Goal: Task Accomplishment & Management: Complete application form

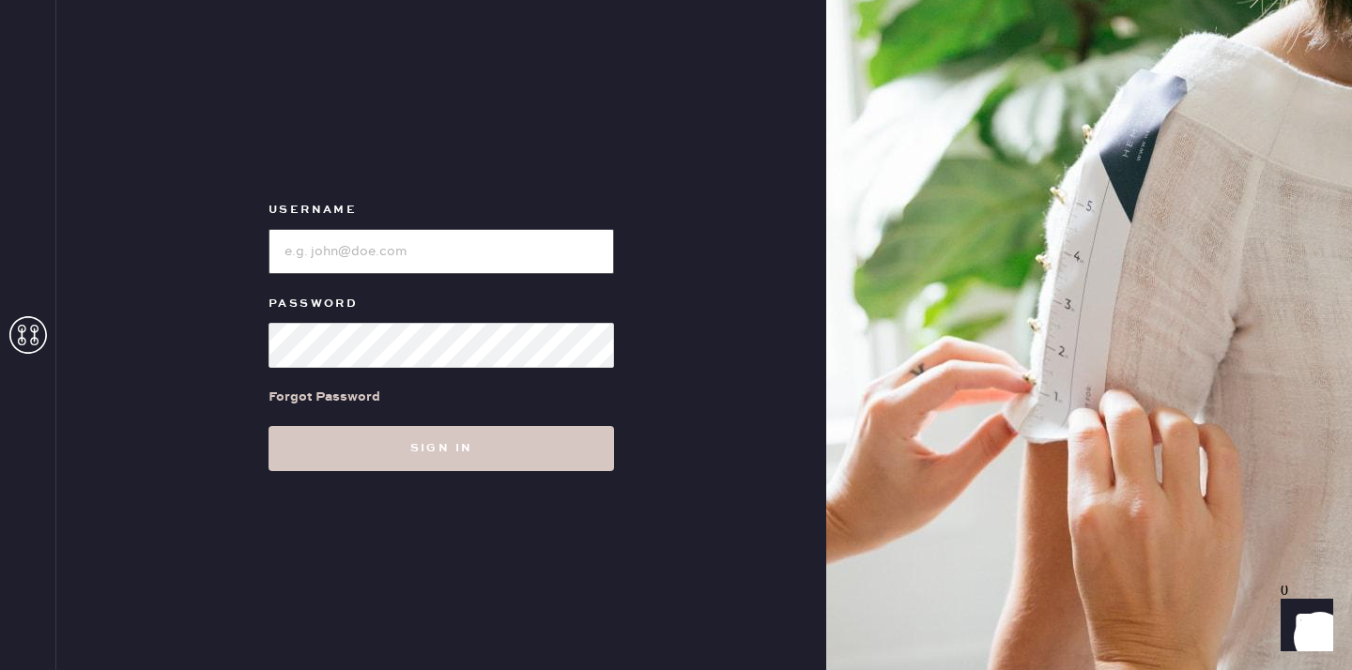
click at [408, 266] on input "loginName" at bounding box center [442, 251] width 346 height 45
type input "reformationplatform"
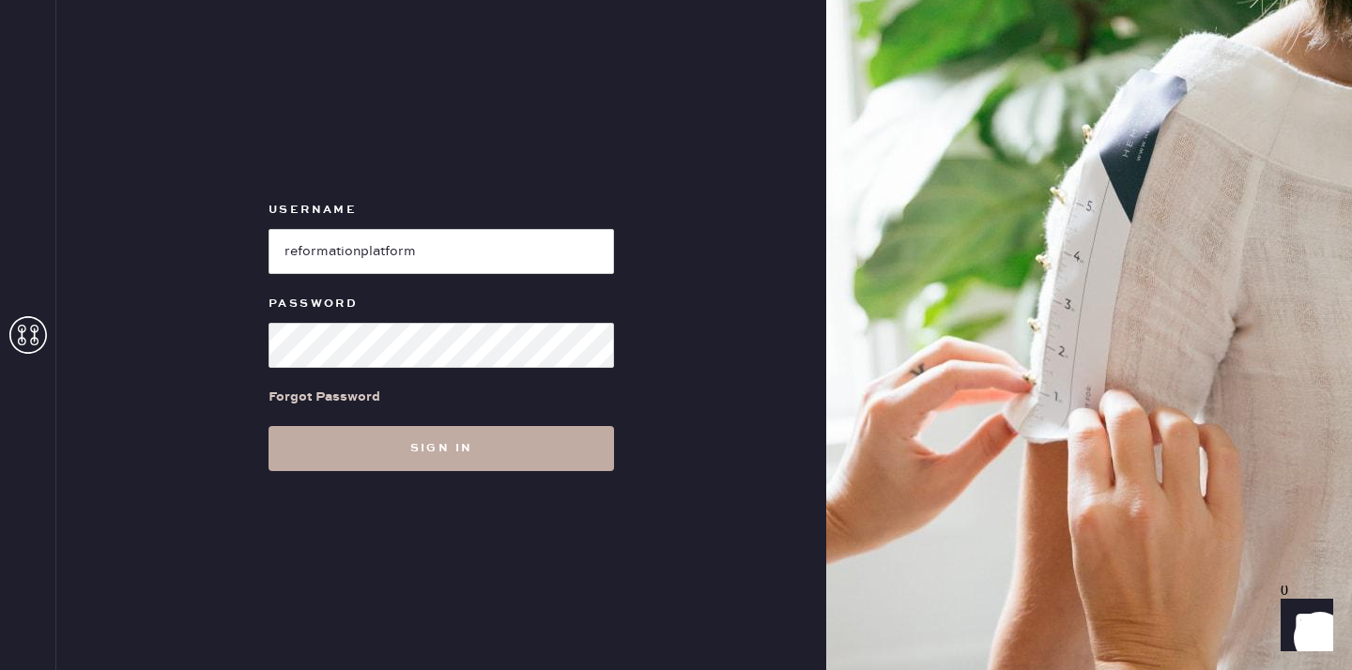
click at [441, 457] on button "Sign in" at bounding box center [442, 448] width 346 height 45
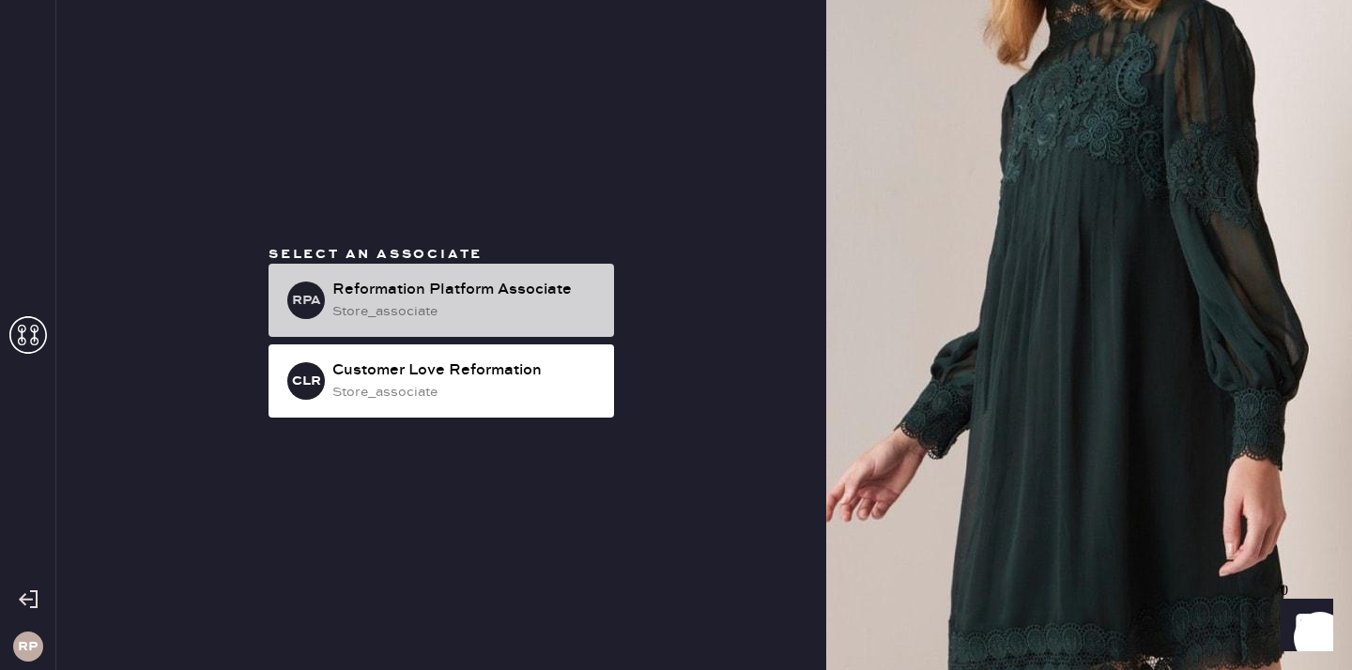
click at [547, 288] on div "Reformation Platform Associate" at bounding box center [465, 290] width 267 height 23
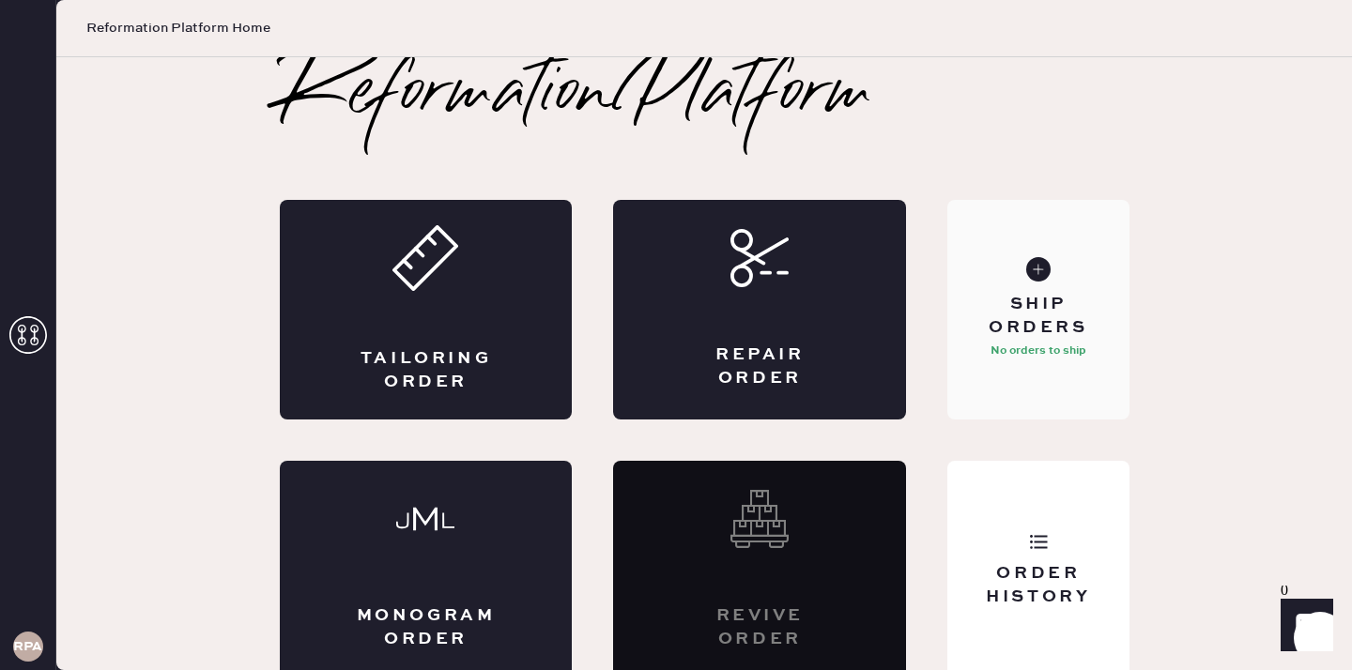
click at [1056, 279] on div "Ship Orders No orders to ship" at bounding box center [1037, 310] width 181 height 220
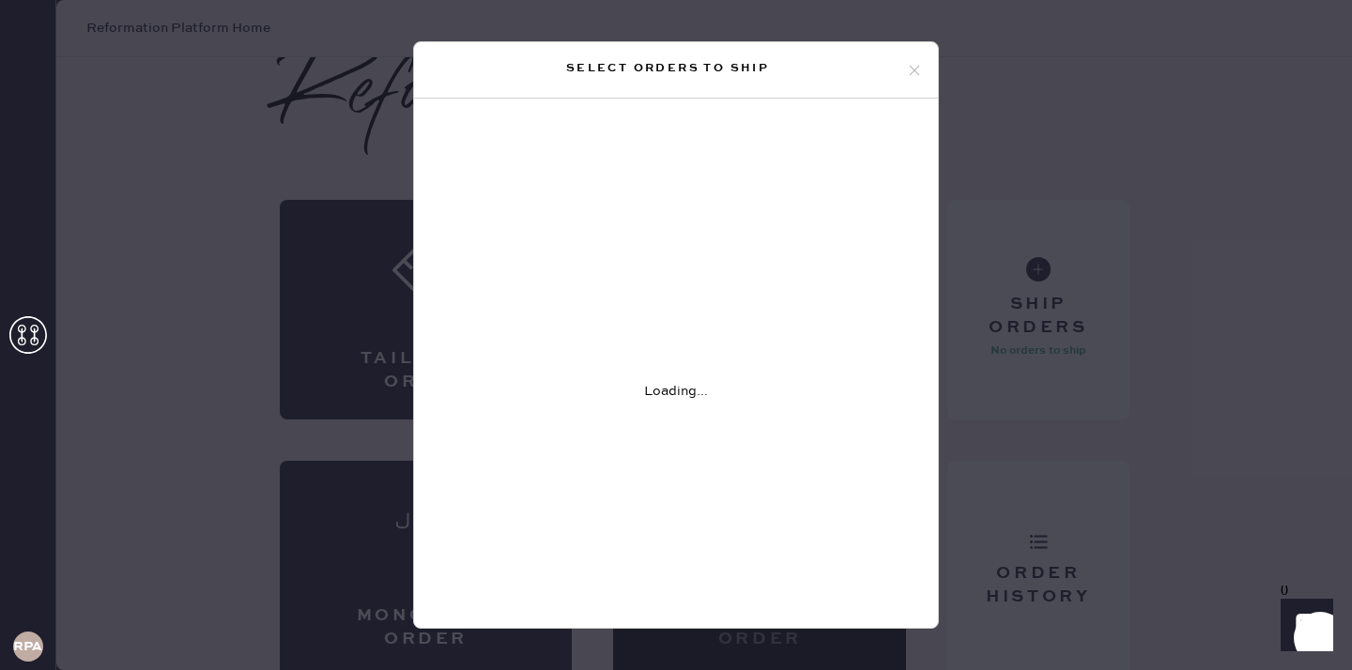
click at [906, 65] on icon at bounding box center [914, 70] width 17 height 17
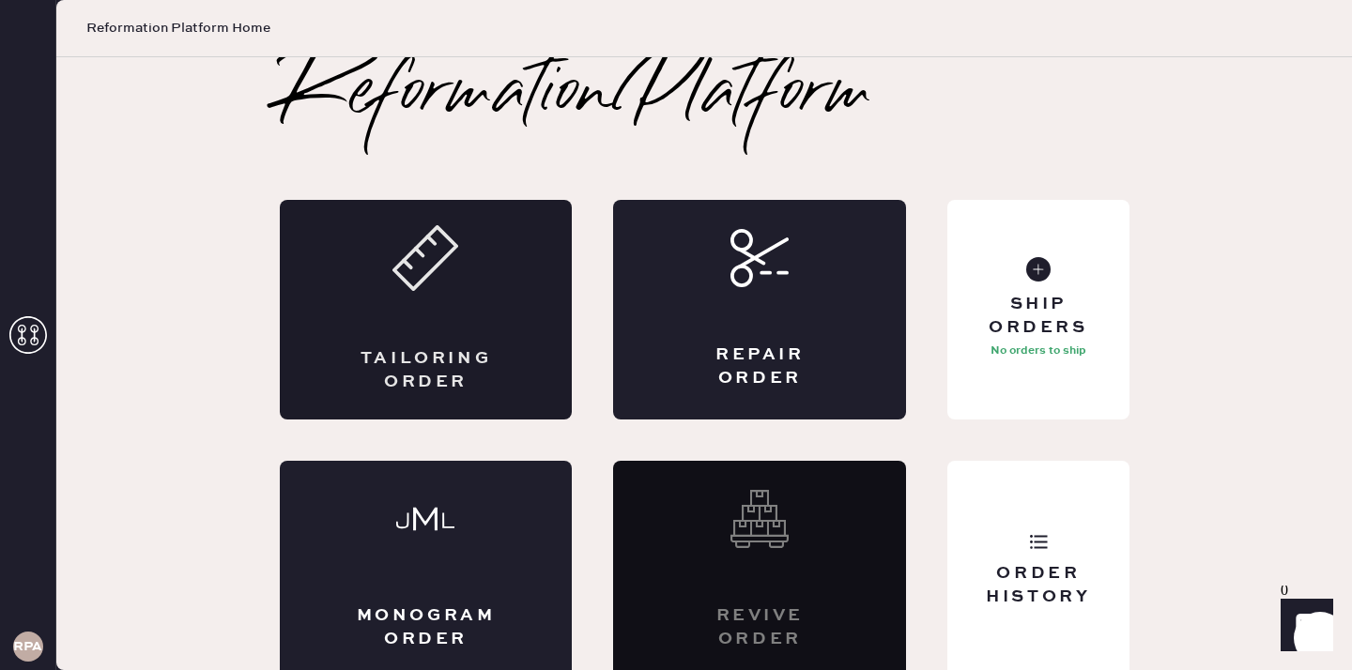
click at [416, 315] on div "Tailoring Order" at bounding box center [426, 310] width 293 height 220
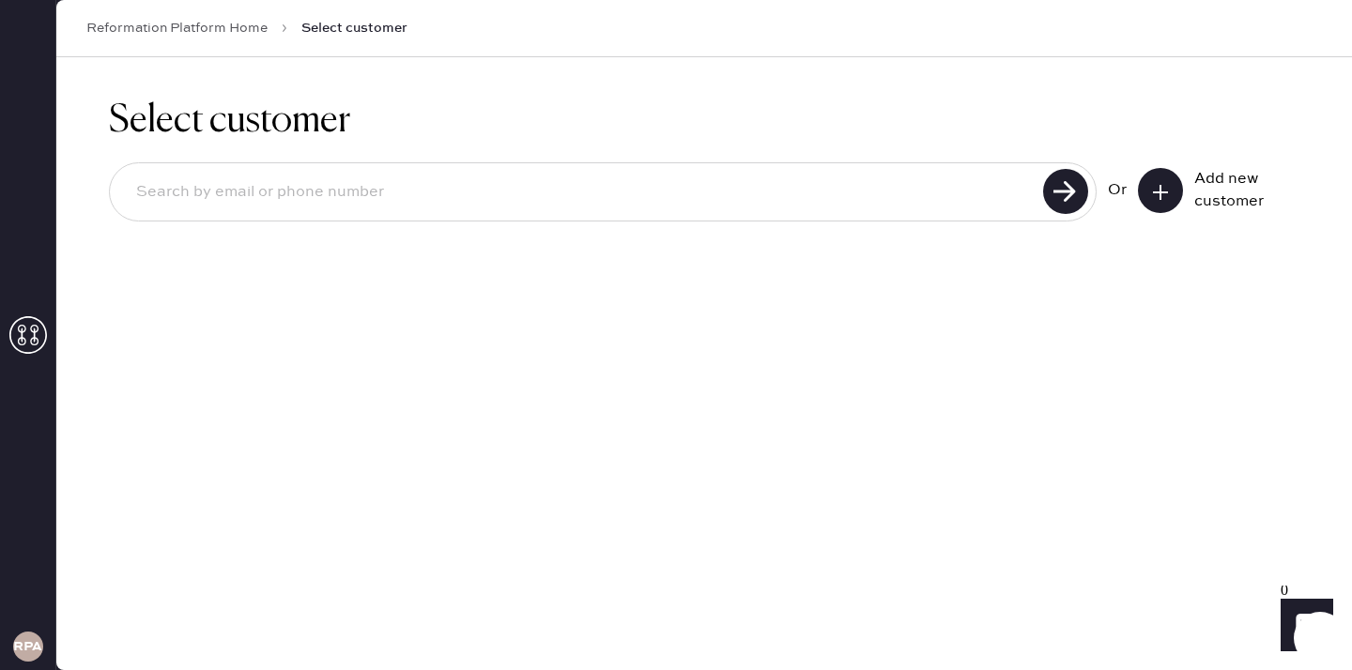
click at [1160, 192] on use at bounding box center [1160, 192] width 15 height 15
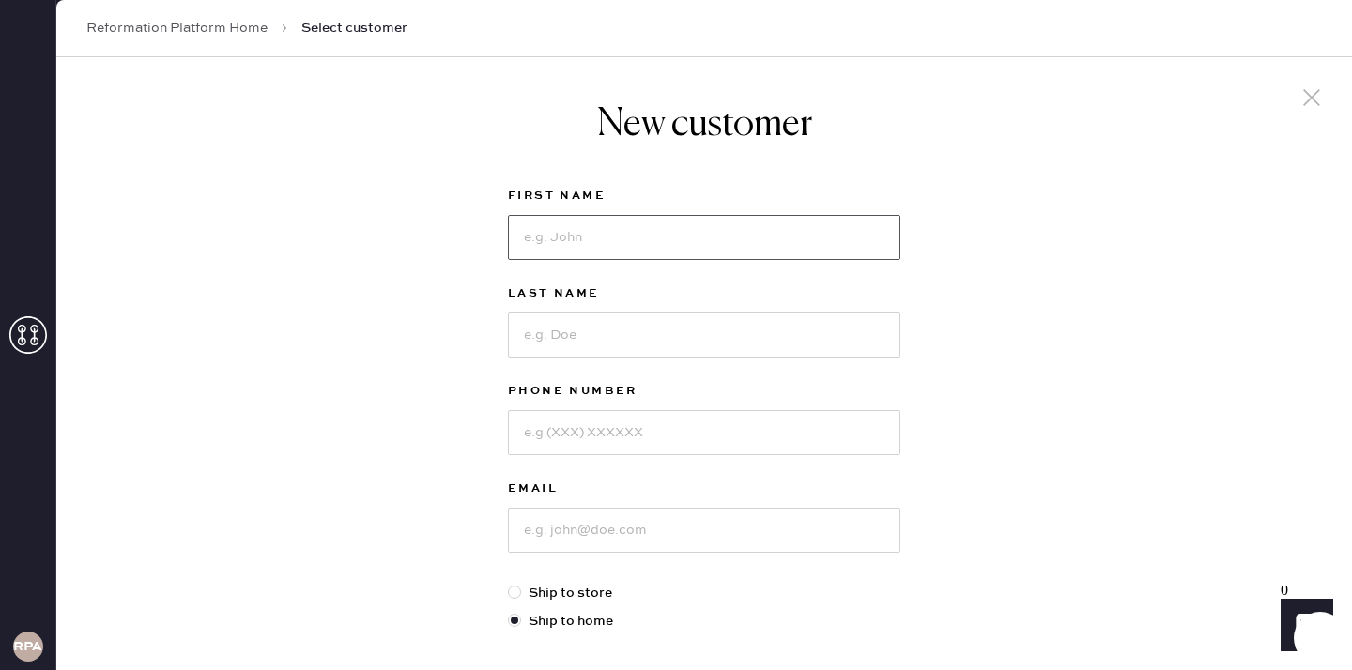
click at [745, 254] on input at bounding box center [704, 237] width 392 height 45
type input "Ahon"
click at [705, 323] on input at bounding box center [704, 335] width 392 height 45
type input "Sarkar"
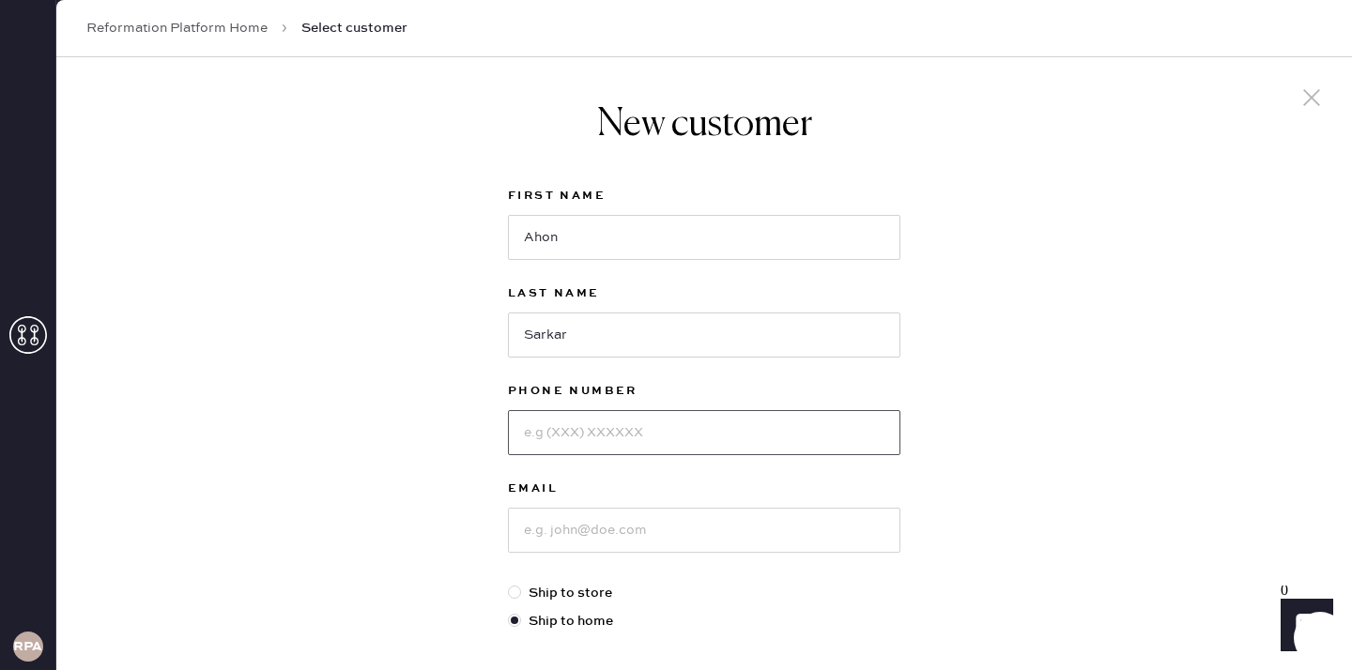
click at [698, 437] on input at bounding box center [704, 432] width 392 height 45
type input "[EMAIL_ADDRESS][DOMAIN_NAME]"
click at [673, 516] on input at bounding box center [704, 530] width 392 height 45
click at [557, 448] on input "[EMAIL_ADDRESS][DOMAIN_NAME]" at bounding box center [704, 432] width 392 height 45
drag, startPoint x: 702, startPoint y: 436, endPoint x: 501, endPoint y: 422, distance: 201.3
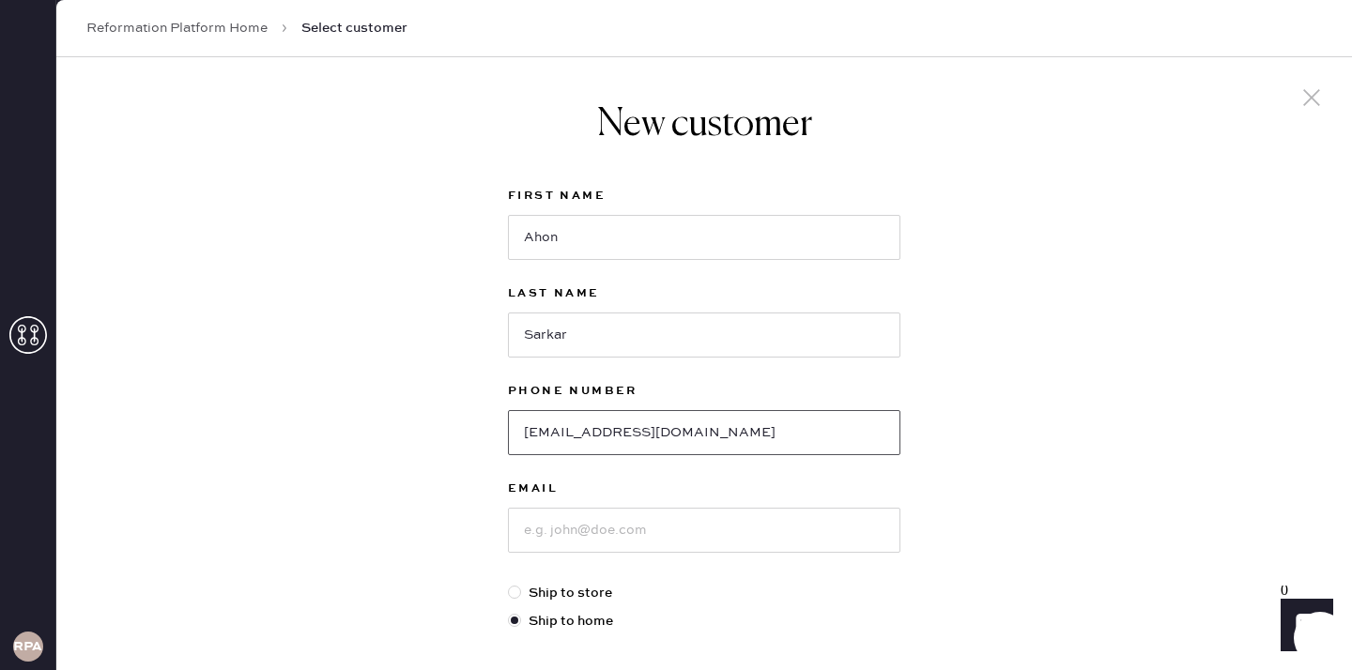
click at [501, 422] on div "New customer First Name Ahon Last Name Sarkar Phone Number [EMAIL_ADDRESS][DOMA…" at bounding box center [704, 601] width 422 height 1089
click at [591, 530] on input at bounding box center [704, 530] width 392 height 45
paste input "[EMAIL_ADDRESS][DOMAIN_NAME]"
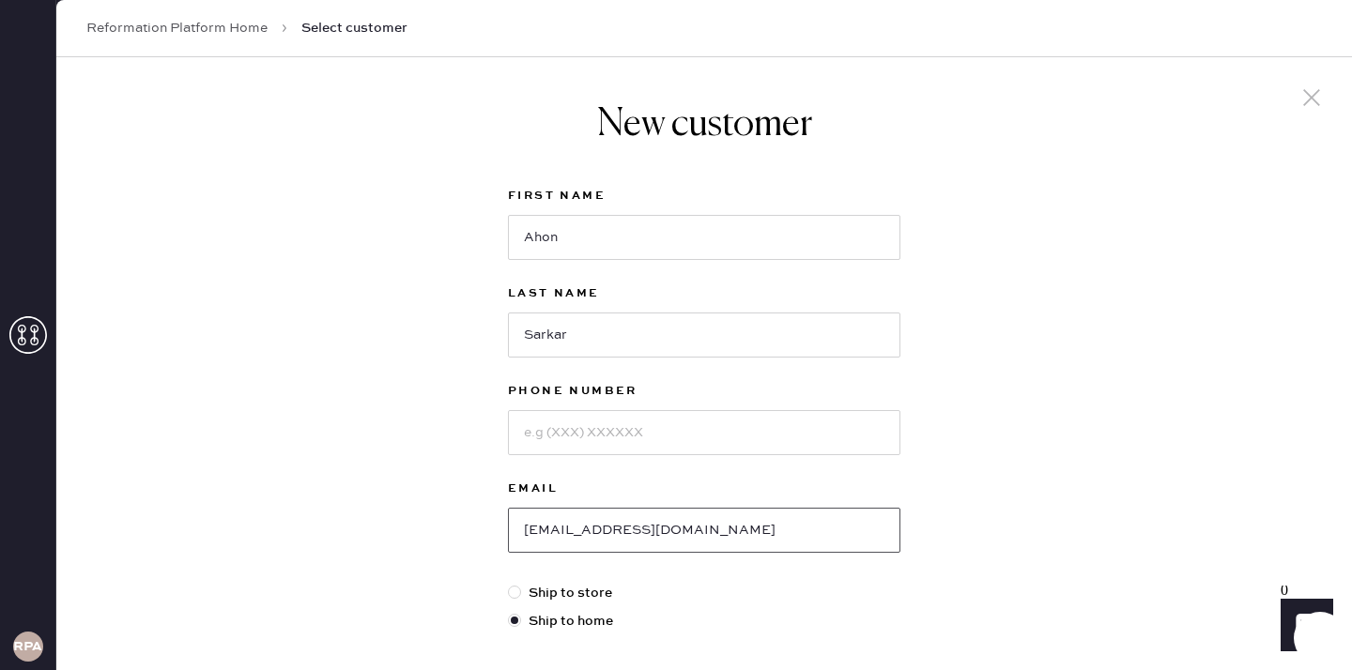
type input "[EMAIL_ADDRESS][DOMAIN_NAME]"
click at [555, 442] on input at bounding box center [704, 432] width 392 height 45
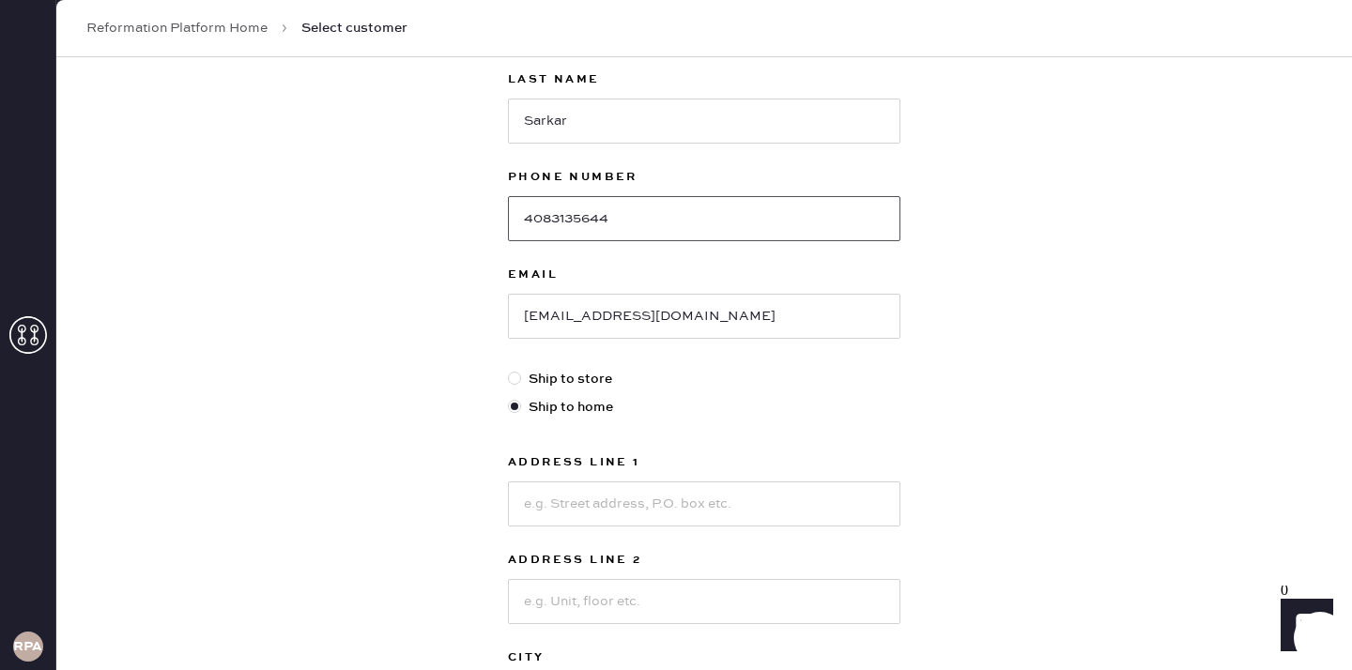
scroll to position [215, 0]
type input "4083135644"
click at [663, 512] on input at bounding box center [704, 503] width 392 height 45
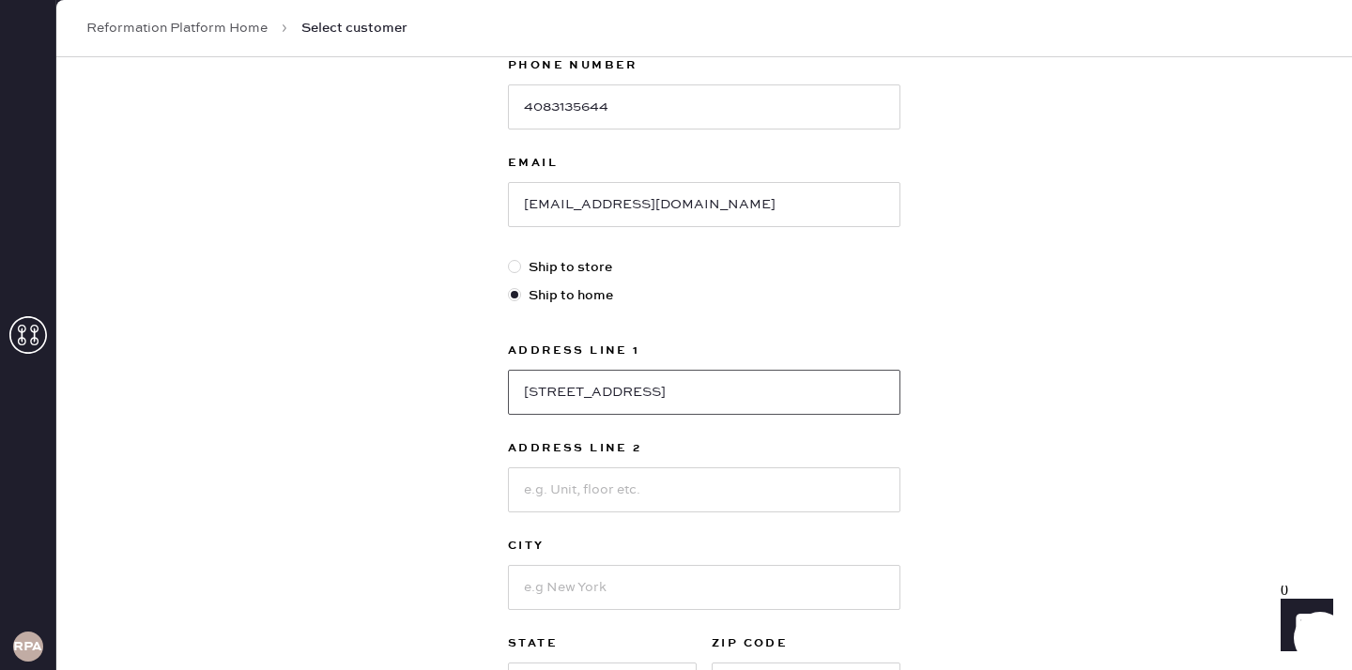
scroll to position [337, 0]
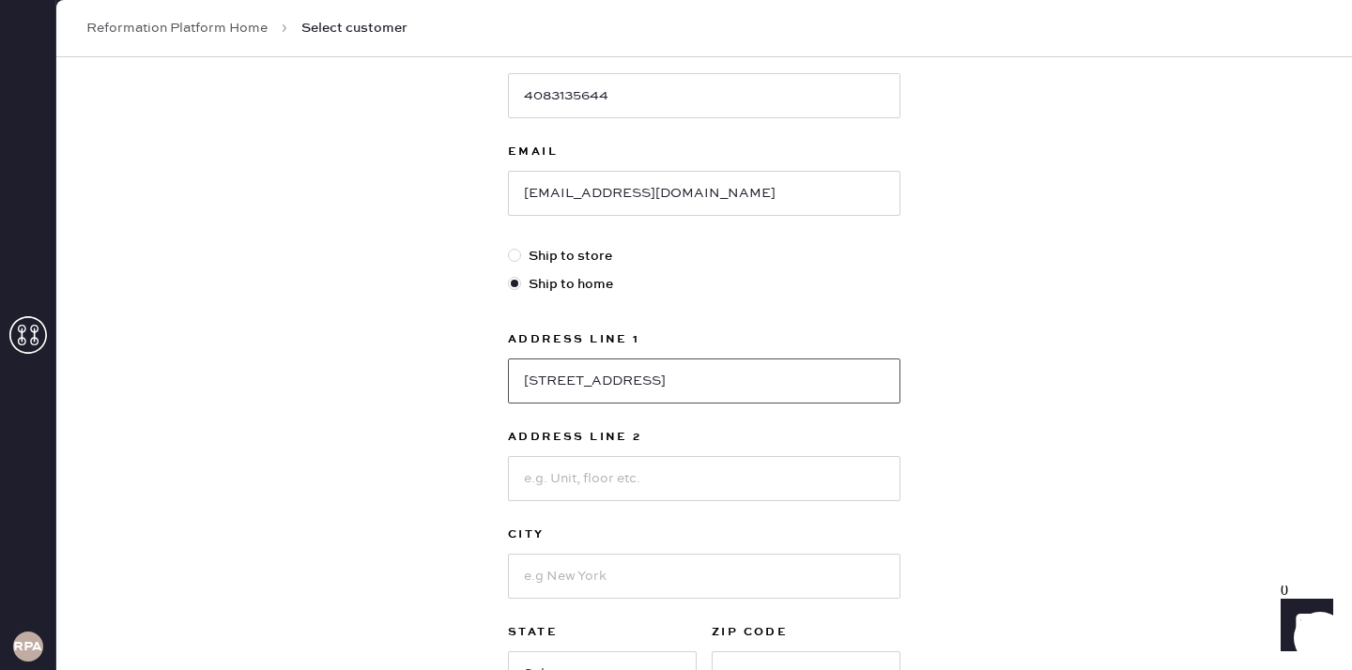
type input "[STREET_ADDRESS]"
click at [636, 580] on input at bounding box center [704, 576] width 392 height 45
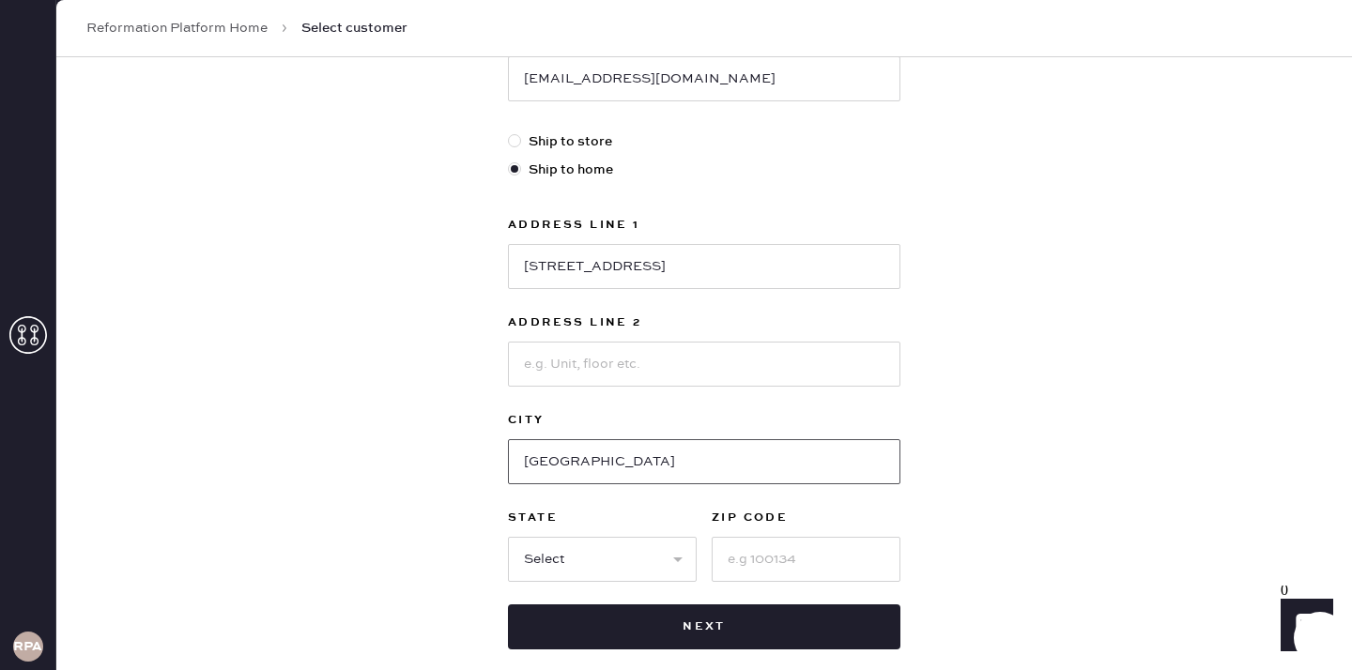
scroll to position [456, 0]
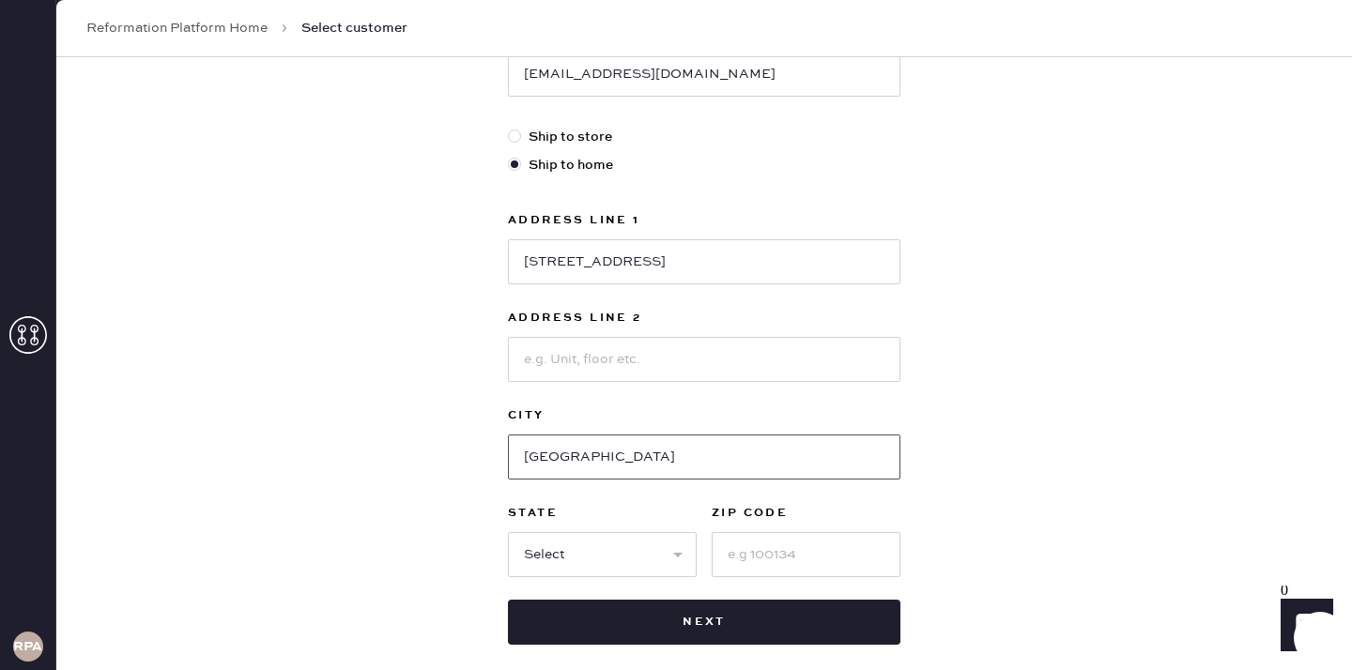
type input "[GEOGRAPHIC_DATA]"
click at [631, 564] on select "Select AK AL AR AZ CA CO CT [GEOGRAPHIC_DATA] DE FL [GEOGRAPHIC_DATA] HI [GEOGR…" at bounding box center [602, 554] width 189 height 45
select select "CA"
click at [752, 557] on input at bounding box center [806, 554] width 189 height 45
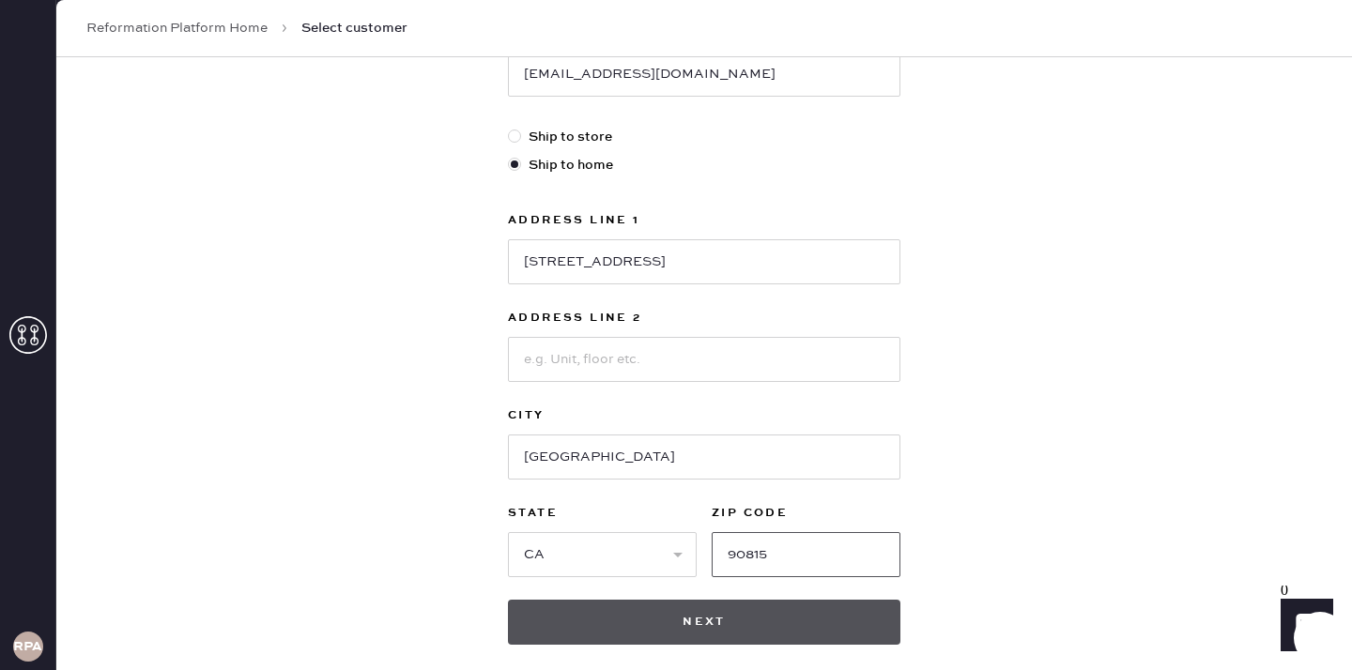
type input "90815"
click at [785, 625] on button "Next" at bounding box center [704, 622] width 392 height 45
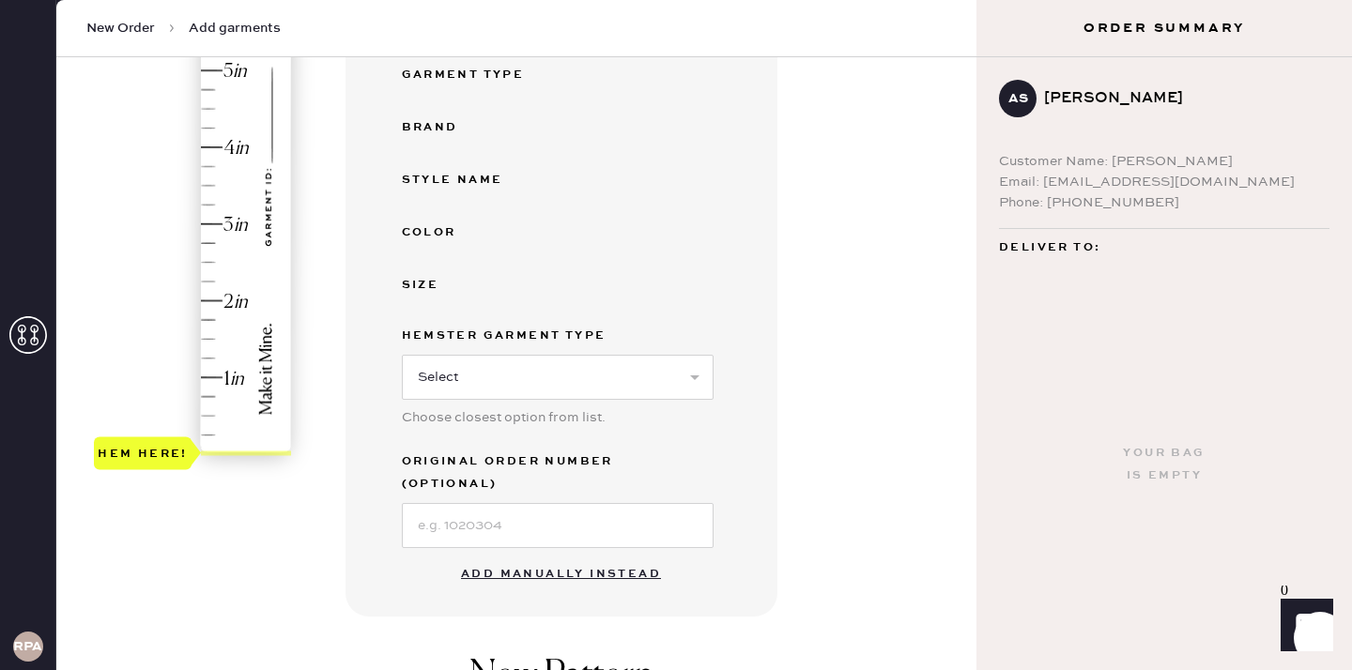
scroll to position [366, 0]
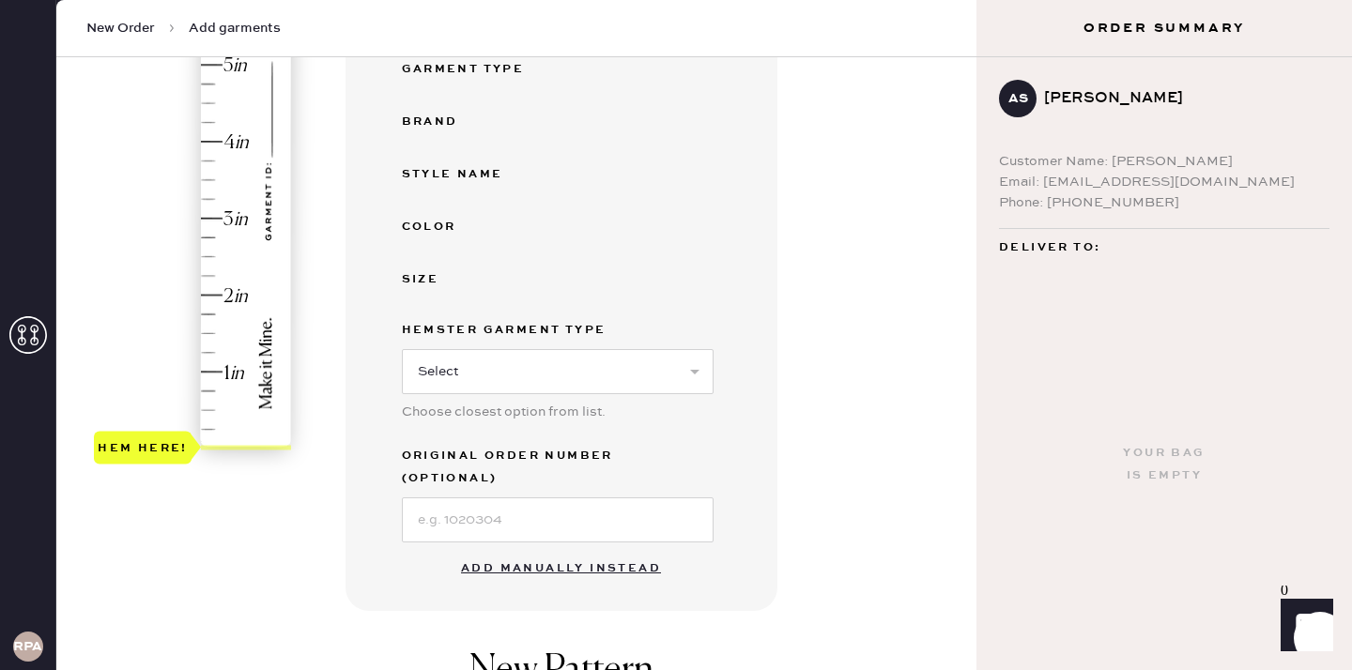
click at [532, 550] on button "Add manually instead" at bounding box center [561, 569] width 223 height 38
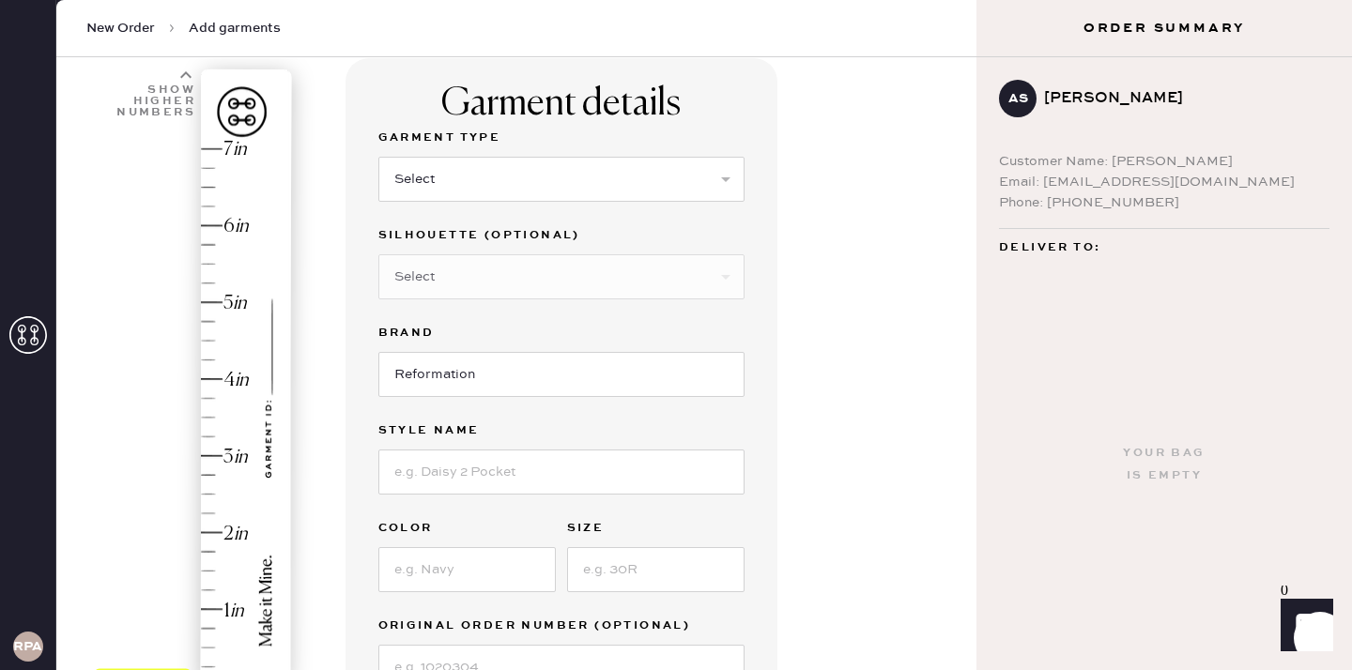
scroll to position [118, 0]
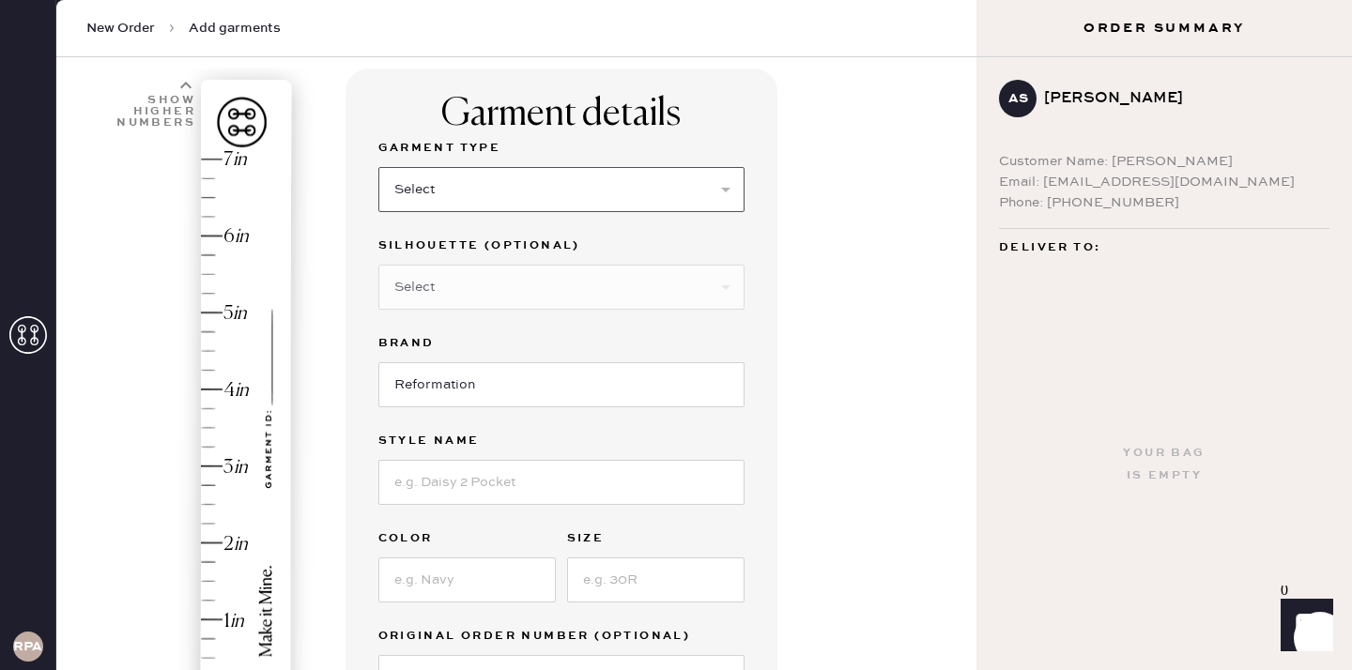
click at [513, 177] on select "Select Basic Skirt Jeans Leggings Pants Shorts Basic Sleeved Dress Basic Sleeve…" at bounding box center [561, 189] width 366 height 45
select select "6"
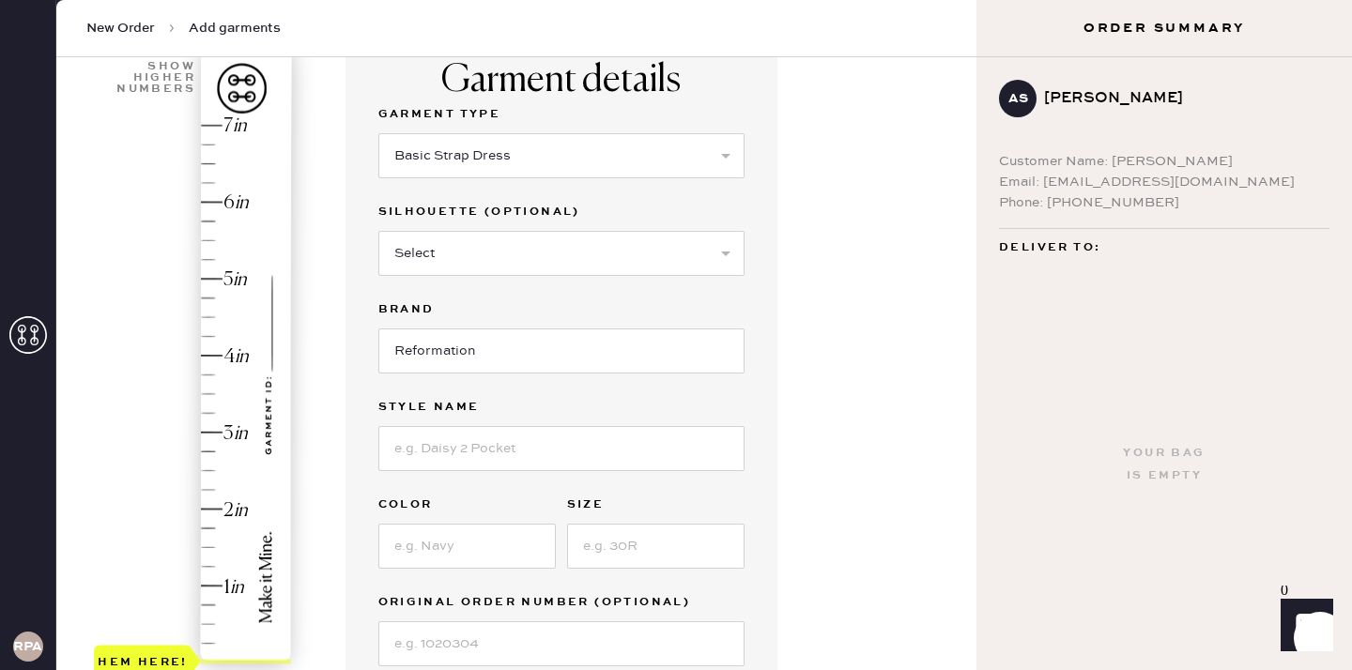
click at [530, 472] on div "Garment Type Select Basic Skirt Jeans Leggings Pants Shorts Basic Sleeved Dress…" at bounding box center [561, 384] width 366 height 563
click at [530, 453] on input at bounding box center [561, 448] width 366 height 45
type input "[PERSON_NAME] Dress"
click at [473, 540] on input at bounding box center [466, 546] width 177 height 45
type input "ICE"
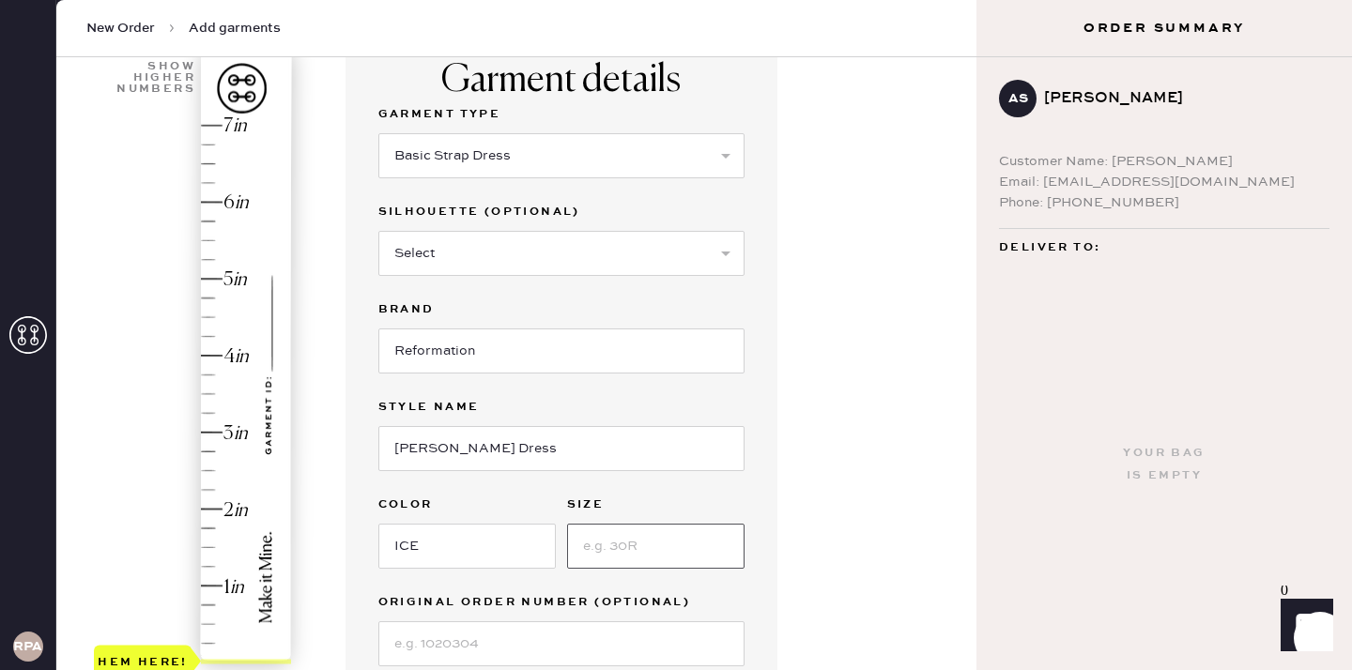
click at [655, 557] on input at bounding box center [655, 546] width 177 height 45
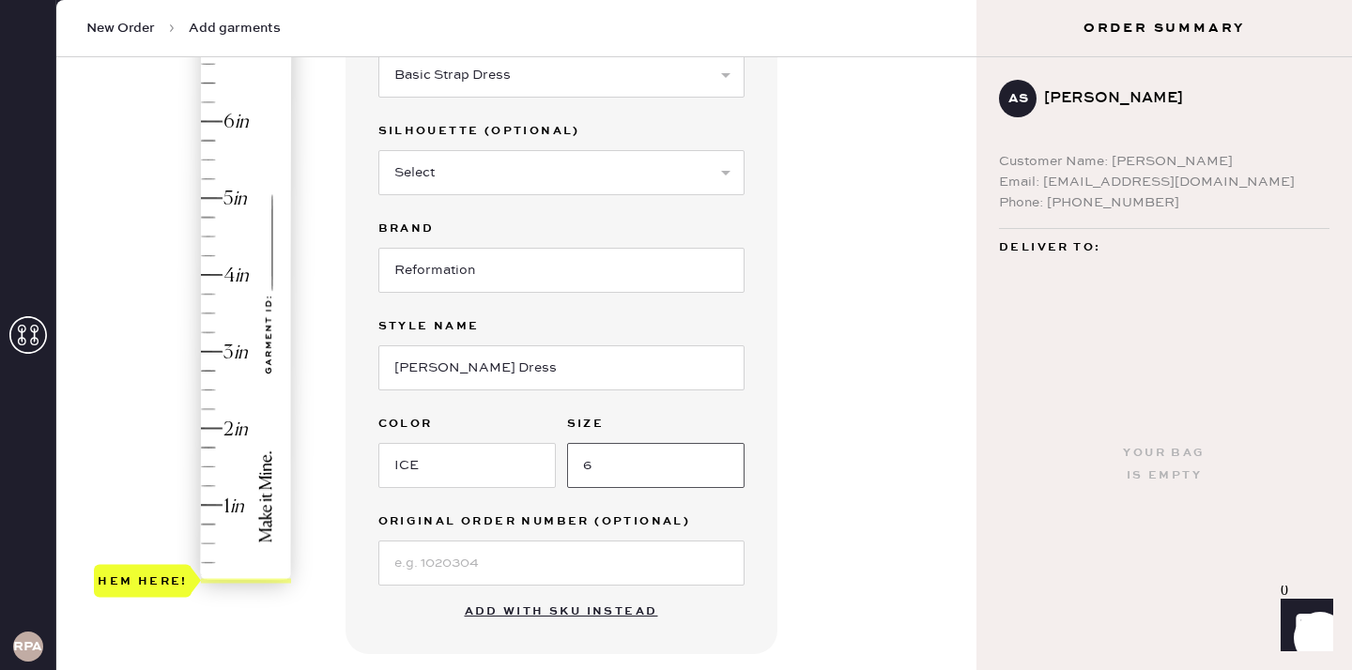
scroll to position [232, 0]
type input "6"
click at [208, 122] on div "Hem here!" at bounding box center [194, 315] width 200 height 554
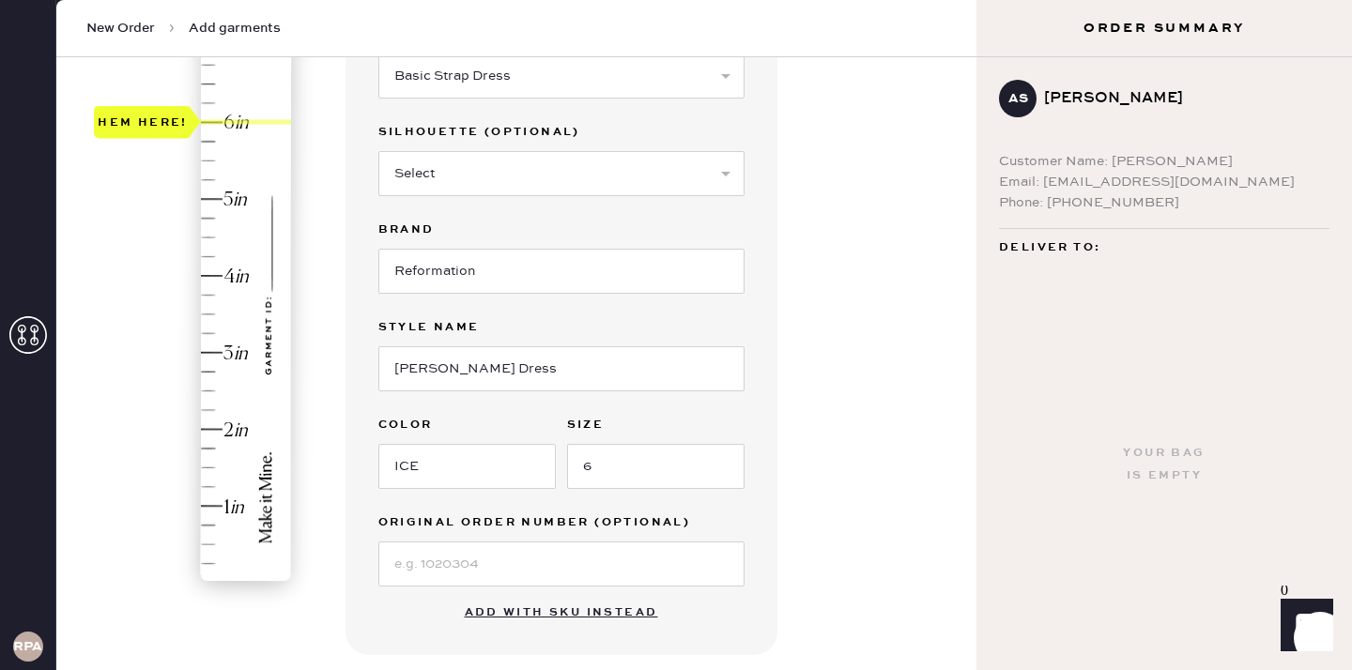
type input "5.25"
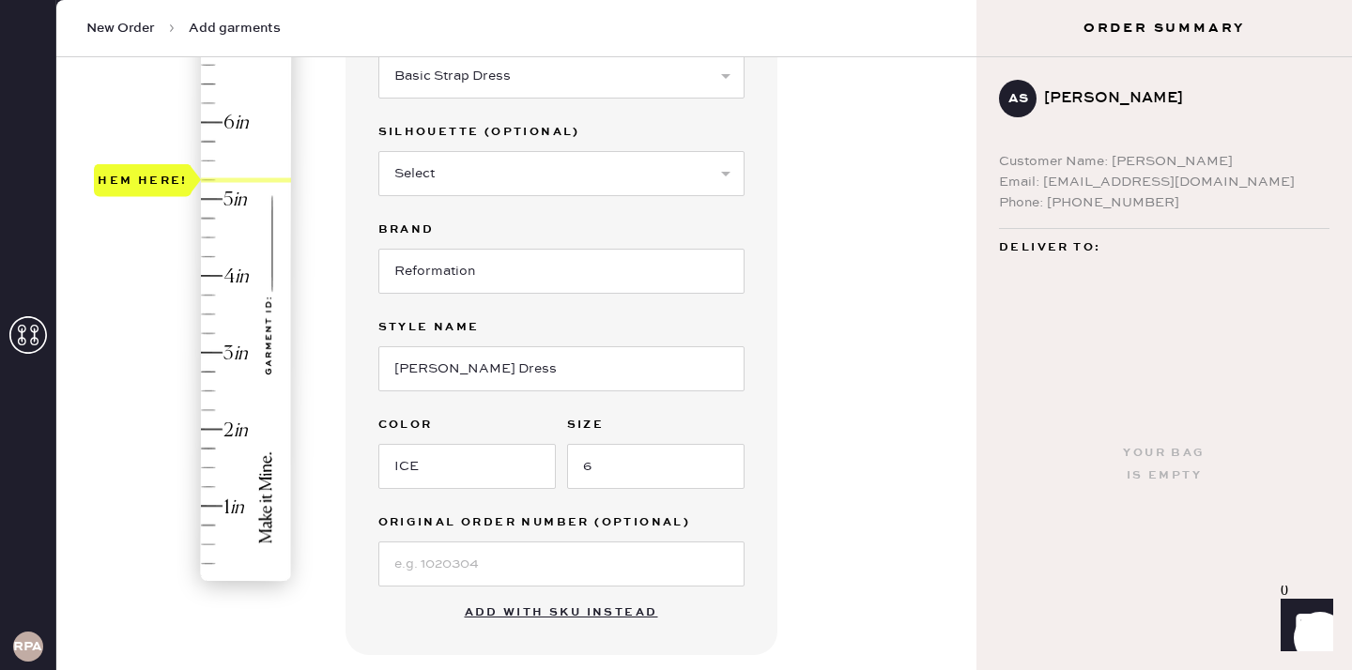
click at [214, 179] on div "Hem here!" at bounding box center [194, 315] width 200 height 554
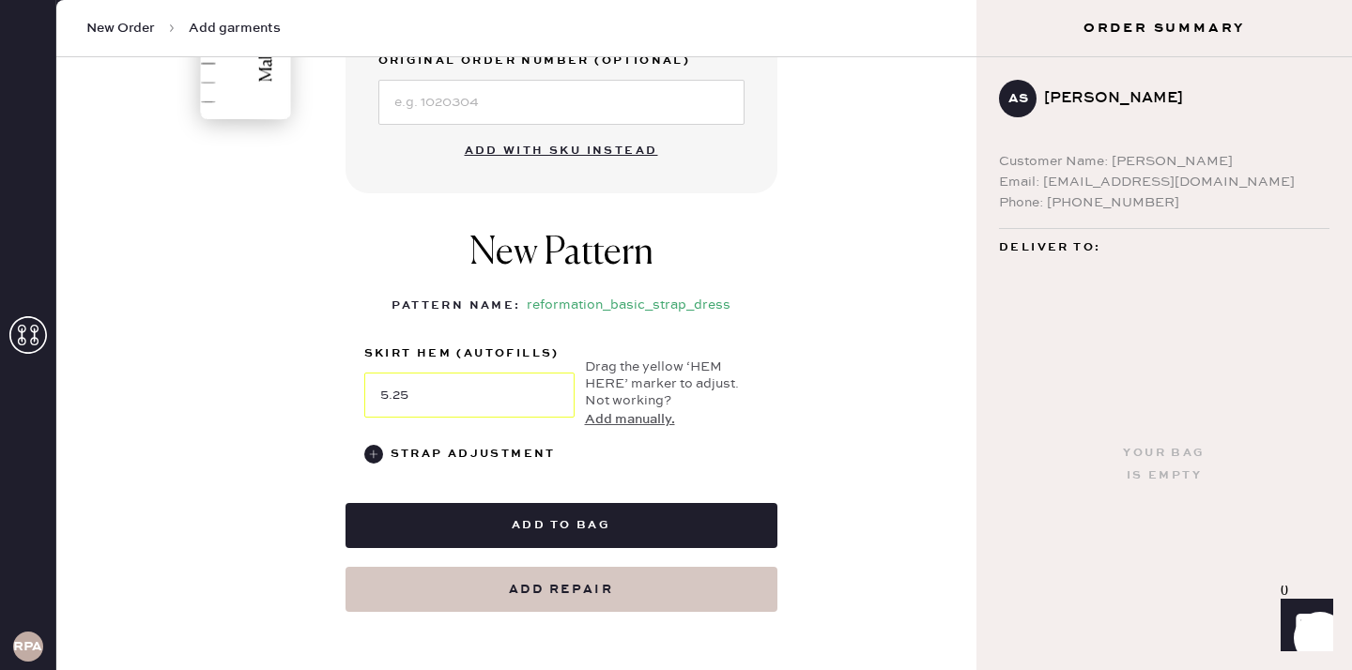
scroll to position [696, 0]
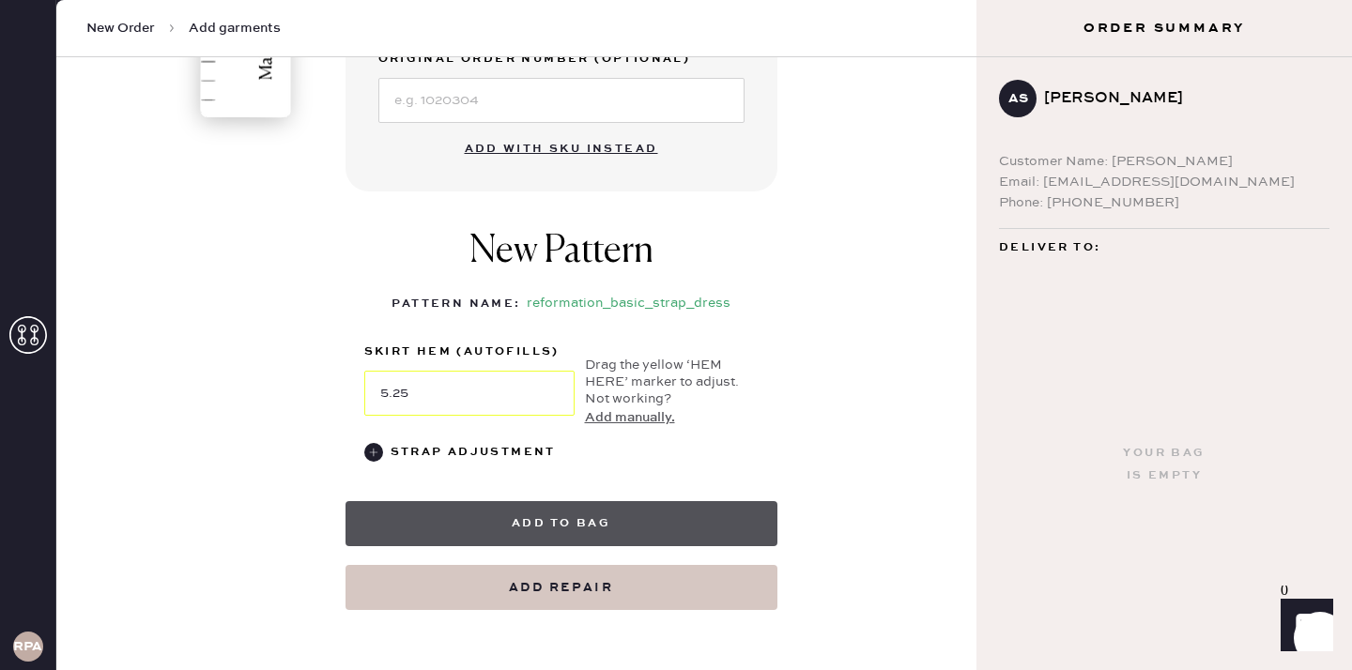
click at [583, 515] on button "Add to bag" at bounding box center [562, 523] width 432 height 45
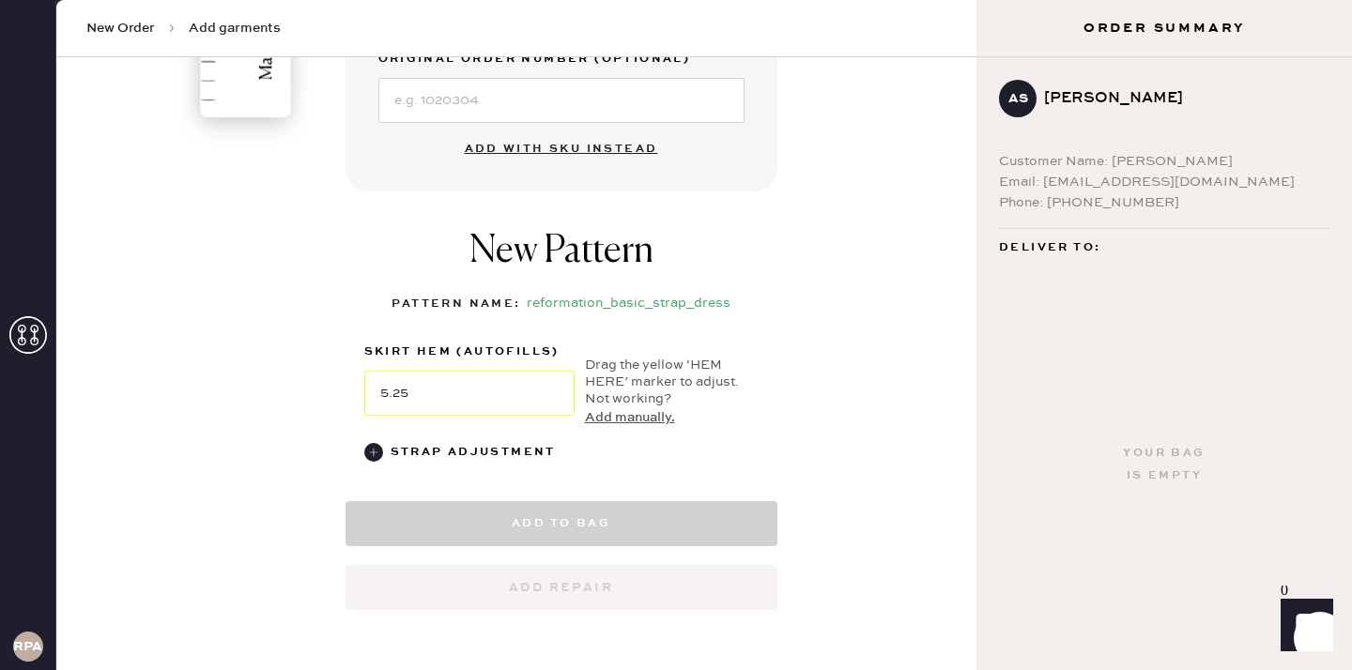
select select "6"
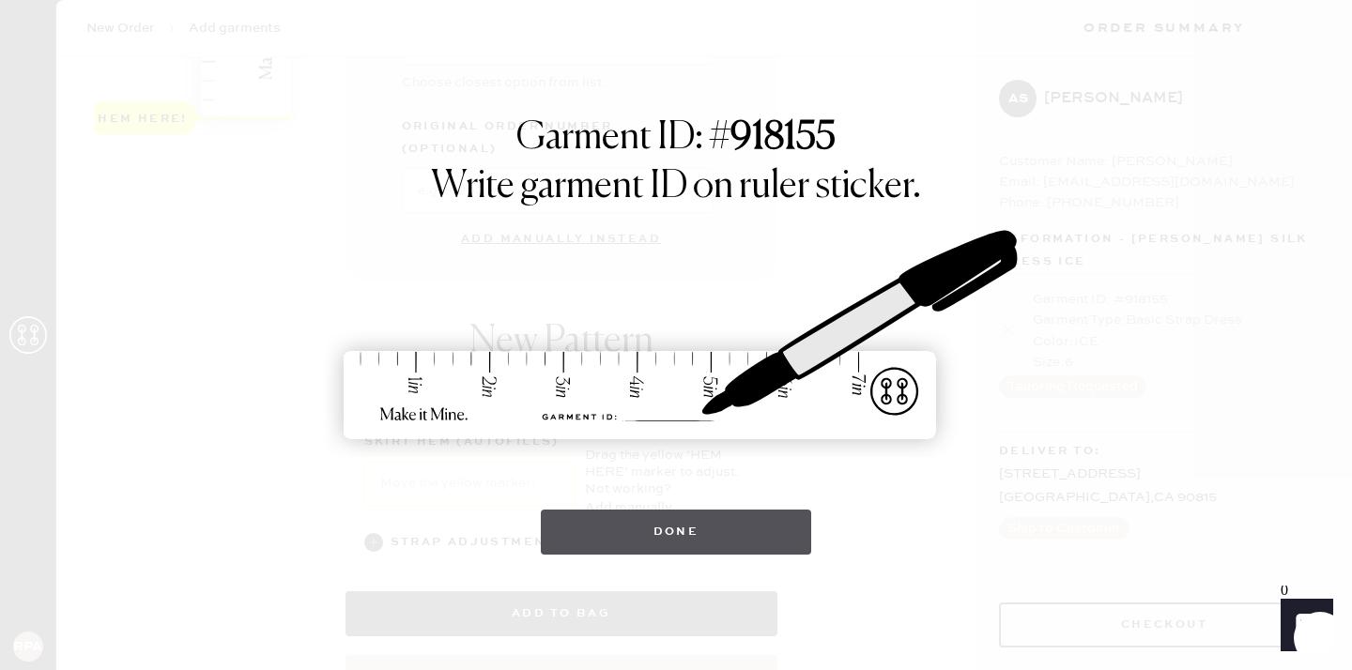
click at [614, 545] on button "Done" at bounding box center [676, 532] width 271 height 45
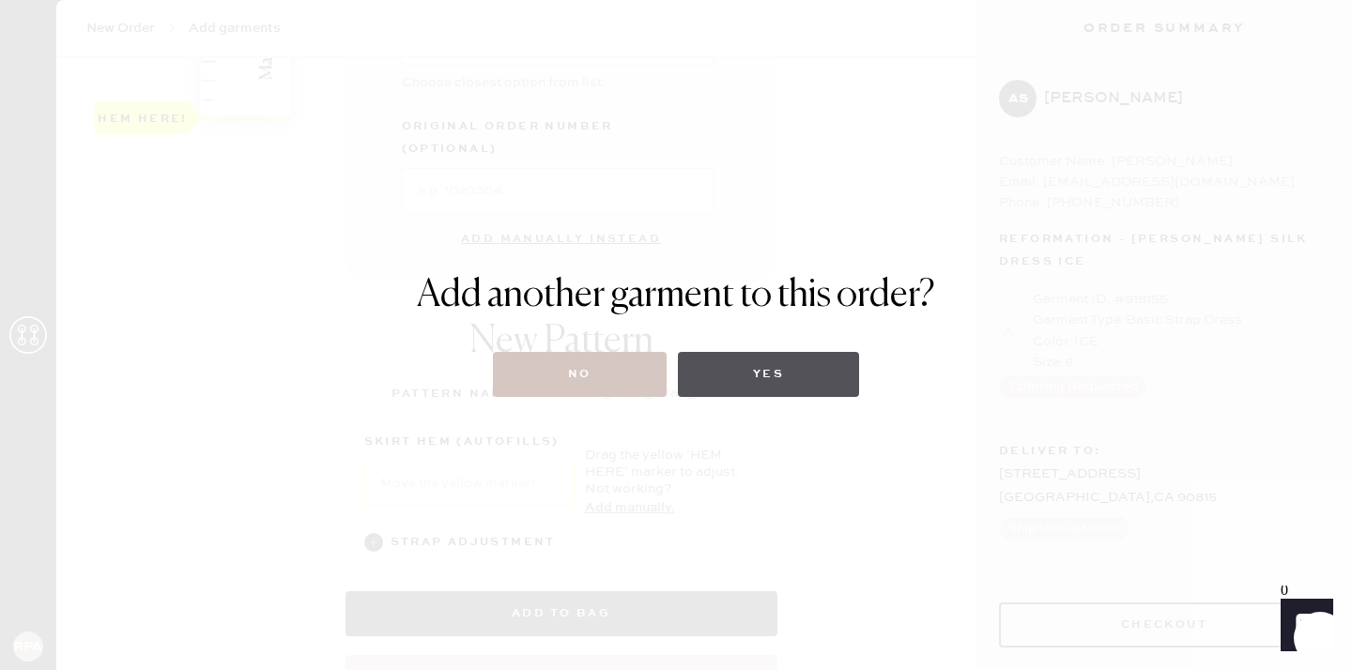
click at [762, 377] on button "Yes" at bounding box center [768, 374] width 181 height 45
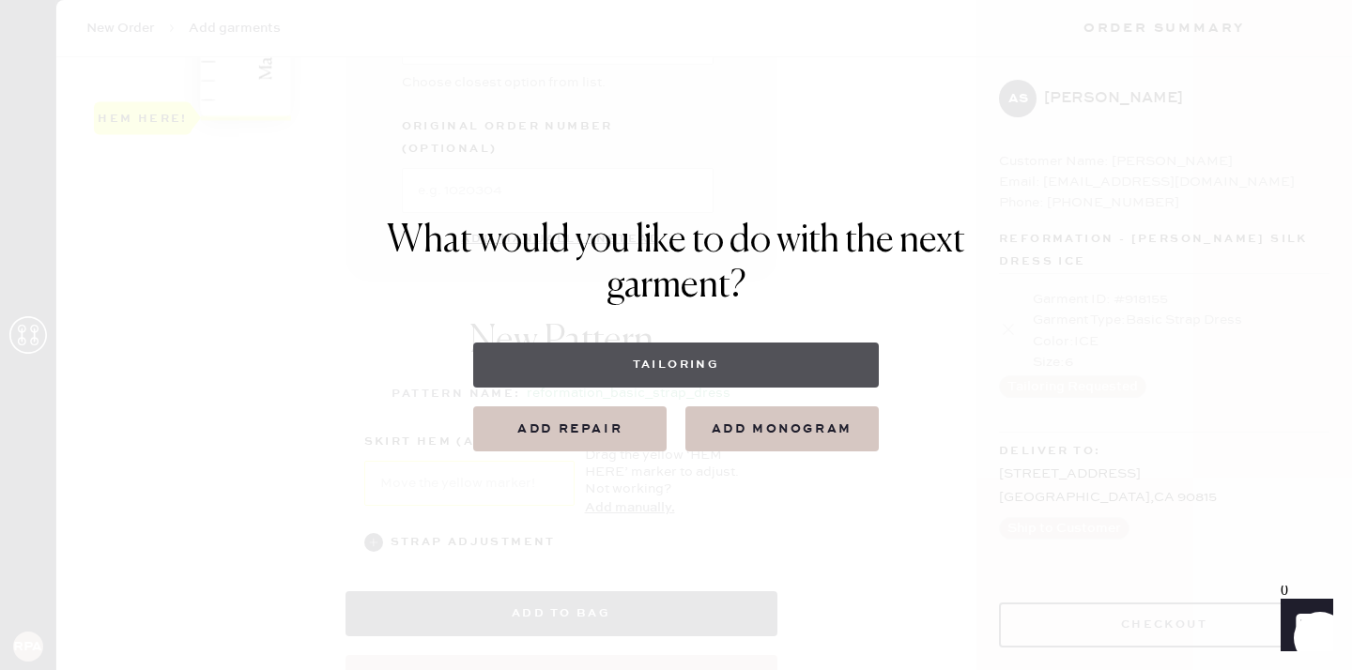
click at [671, 364] on button "Tailoring" at bounding box center [675, 365] width 405 height 45
select select
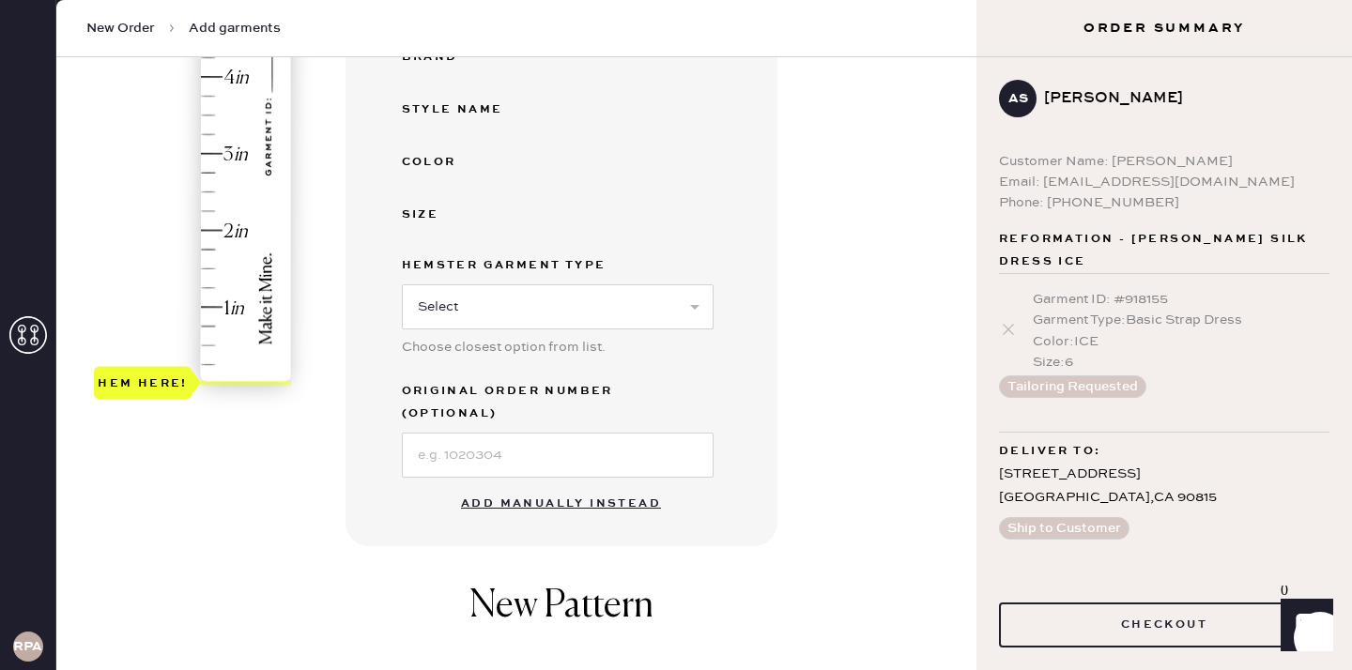
scroll to position [434, 0]
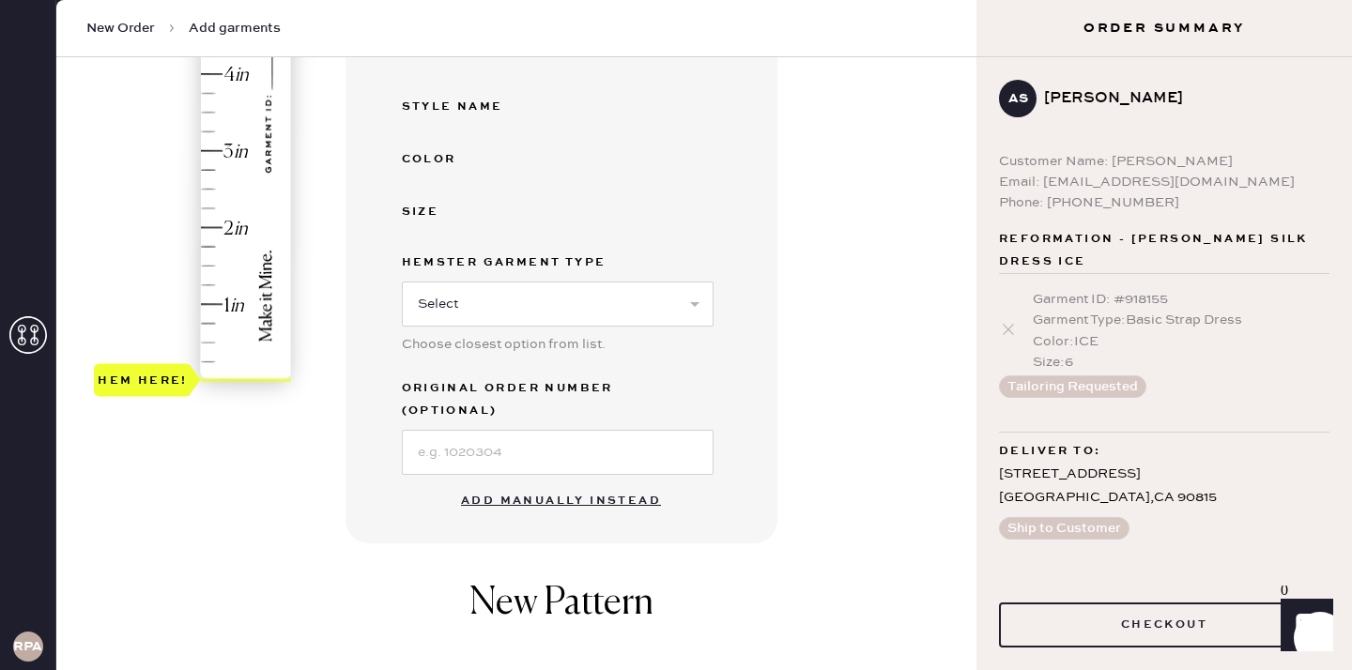
click at [614, 483] on button "Add manually instead" at bounding box center [561, 502] width 223 height 38
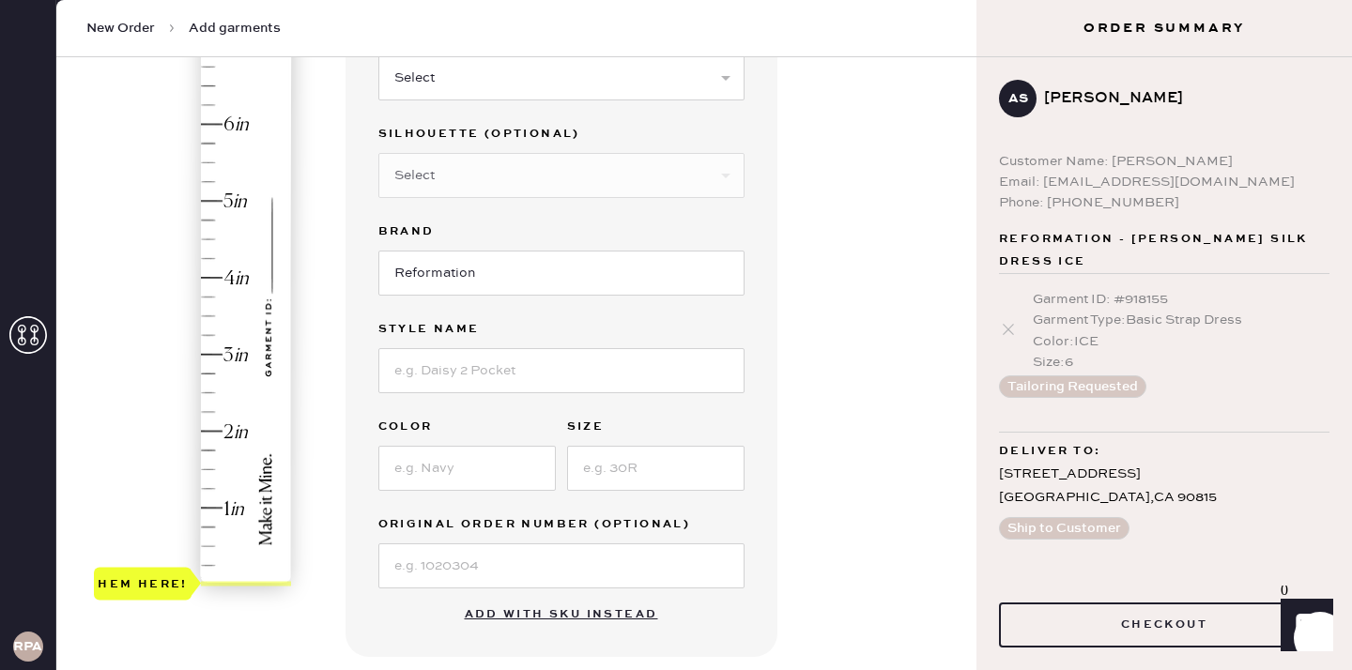
scroll to position [130, 0]
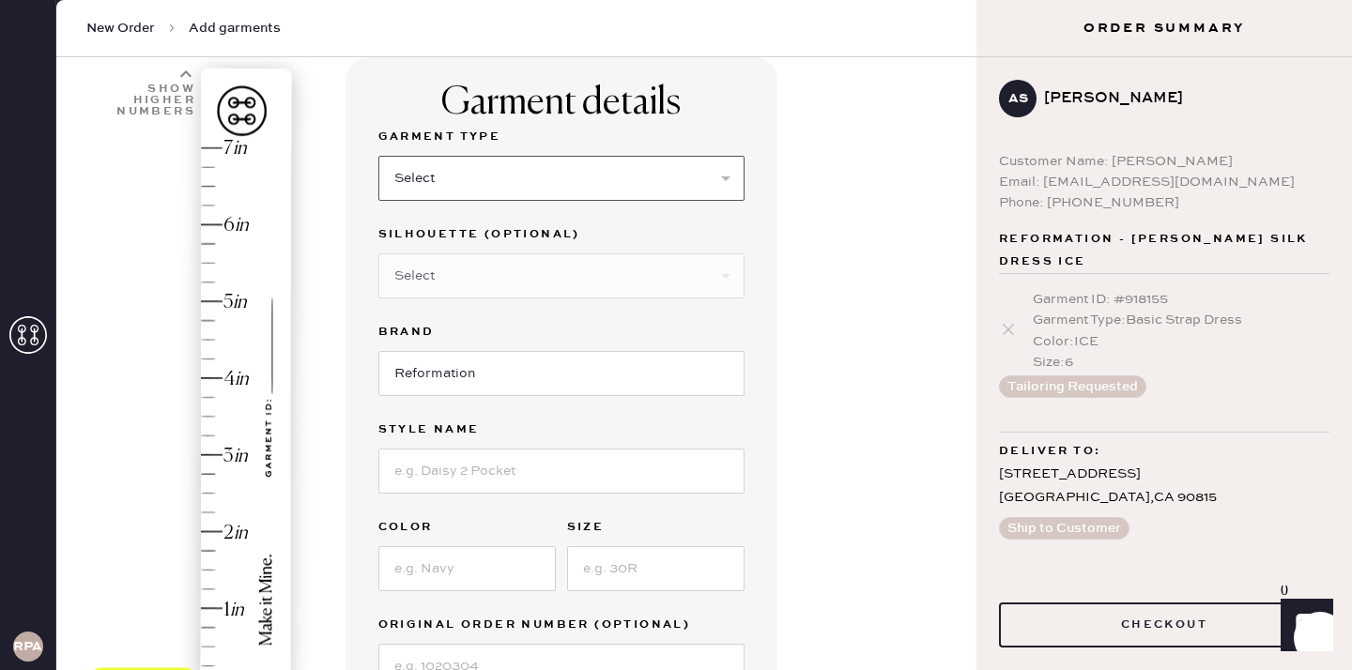
click at [596, 160] on select "Select Basic Skirt Jeans Leggings Pants Shorts Basic Sleeved Dress Basic Sleeve…" at bounding box center [561, 178] width 366 height 45
select select "6"
click at [530, 475] on input at bounding box center [561, 471] width 366 height 45
type input "[PERSON_NAME] Dress"
click at [509, 564] on input at bounding box center [466, 568] width 177 height 45
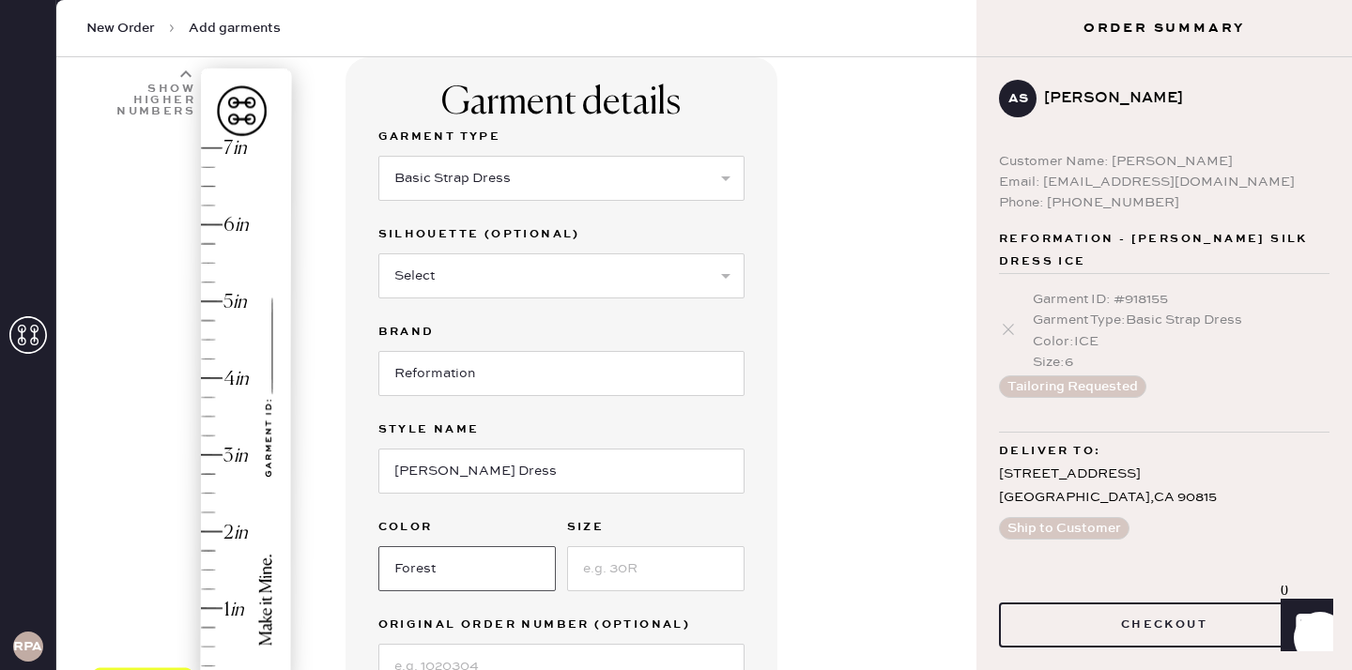
type input "Forest"
click at [611, 563] on input at bounding box center [655, 568] width 177 height 45
type input "4"
type input "7"
click at [217, 149] on div "Hem here!" at bounding box center [194, 417] width 200 height 554
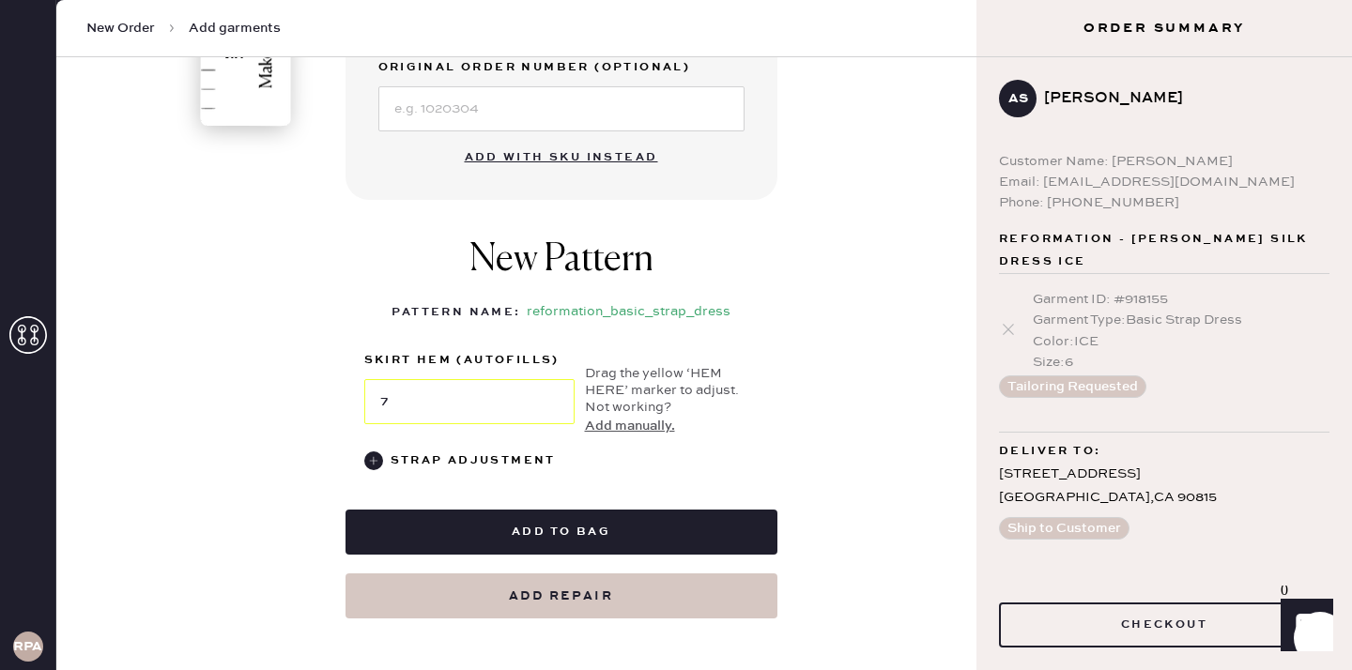
scroll to position [683, 0]
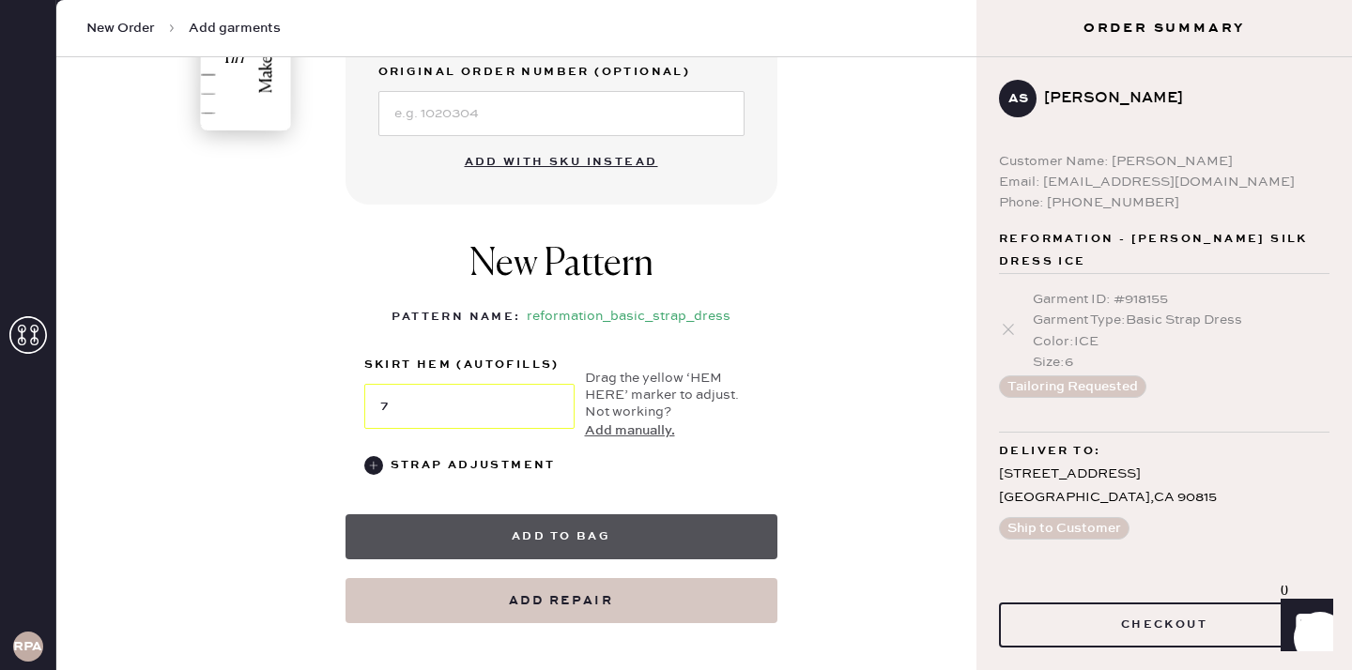
click at [568, 532] on button "Add to bag" at bounding box center [562, 537] width 432 height 45
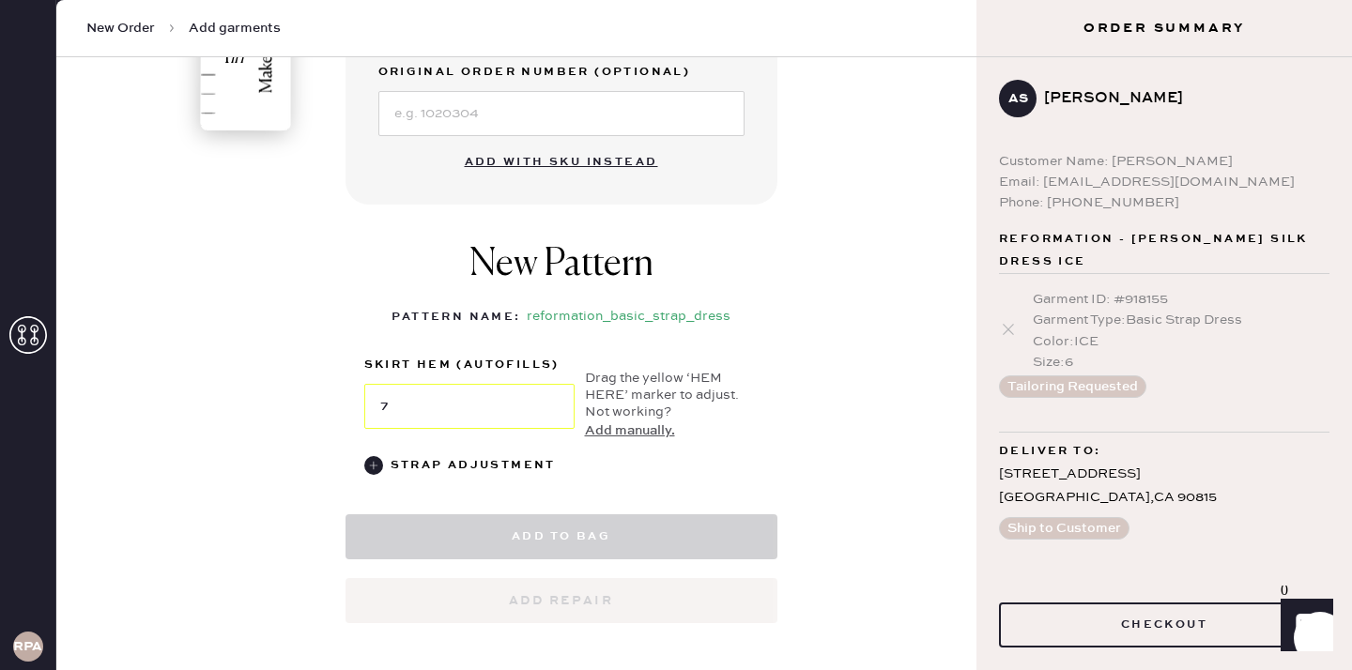
select select "6"
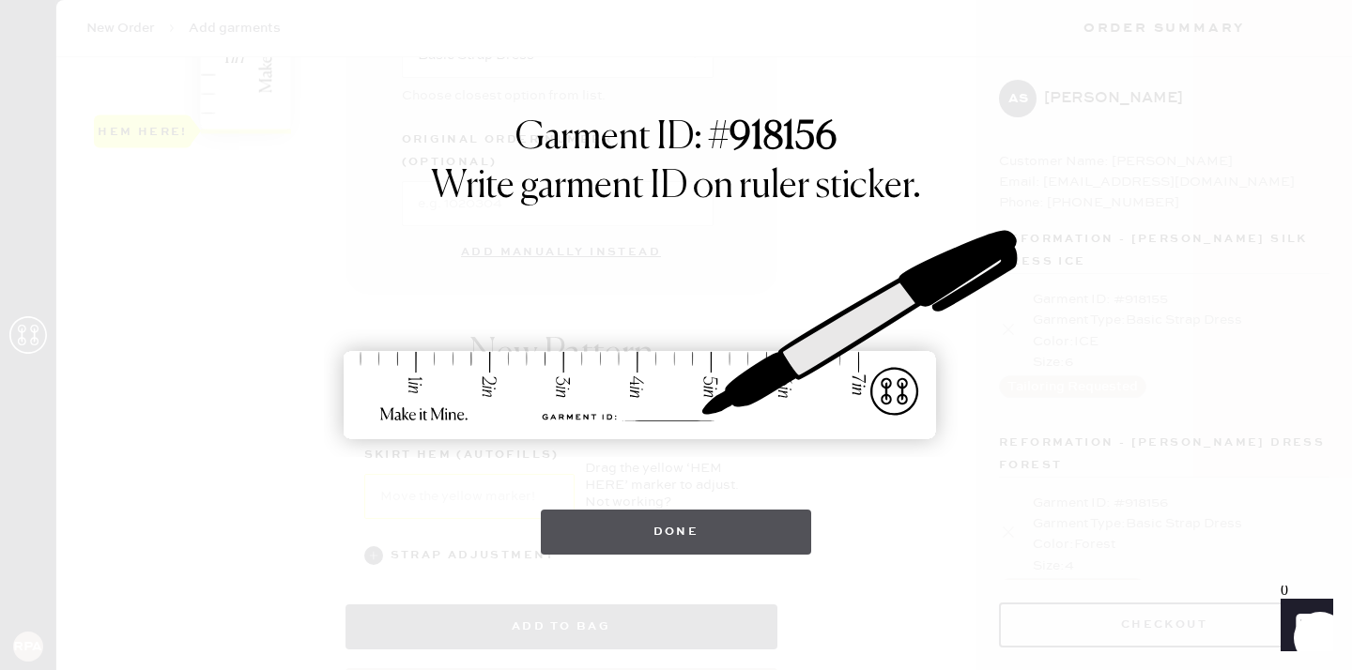
click at [581, 540] on button "Done" at bounding box center [676, 532] width 271 height 45
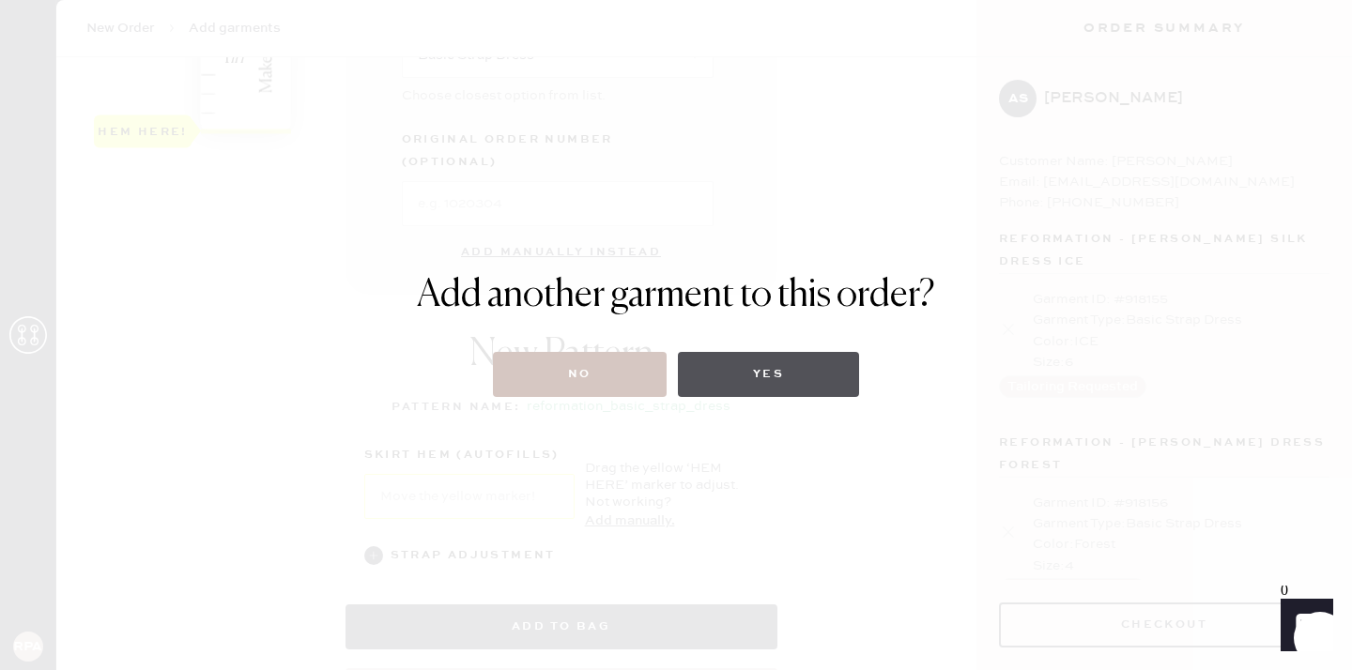
click at [776, 395] on button "Yes" at bounding box center [768, 374] width 181 height 45
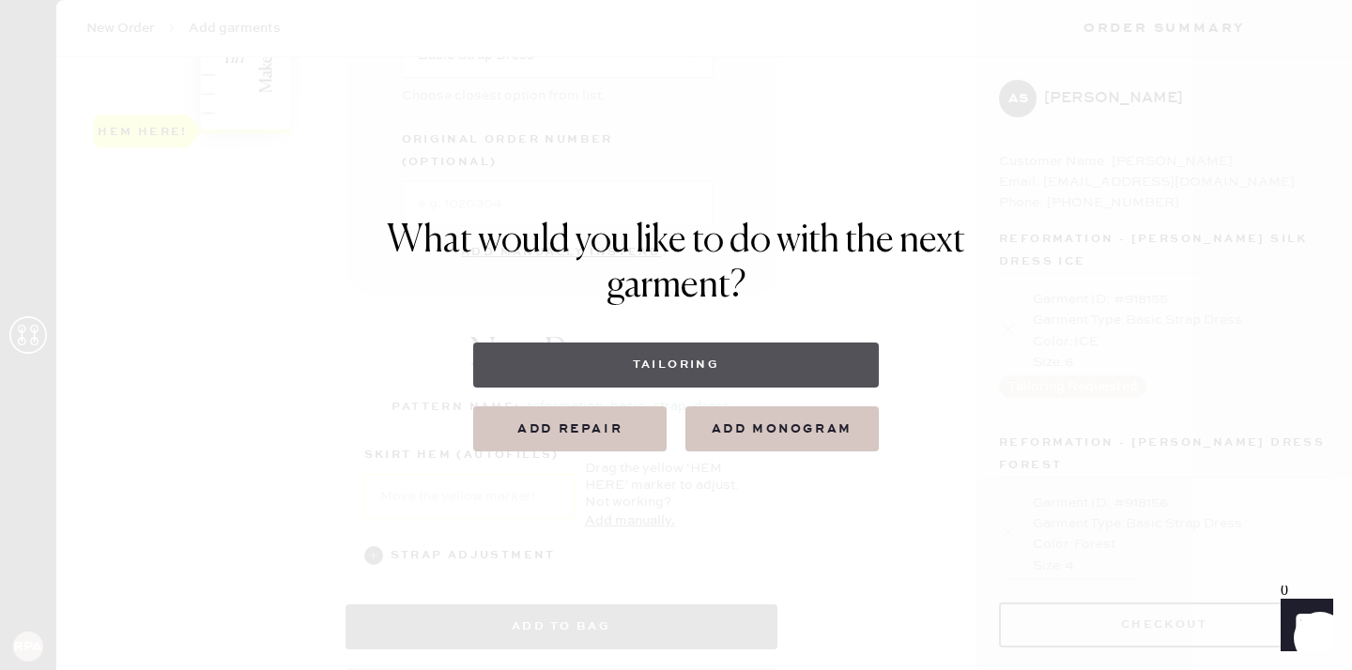
click at [772, 374] on button "Tailoring" at bounding box center [675, 365] width 405 height 45
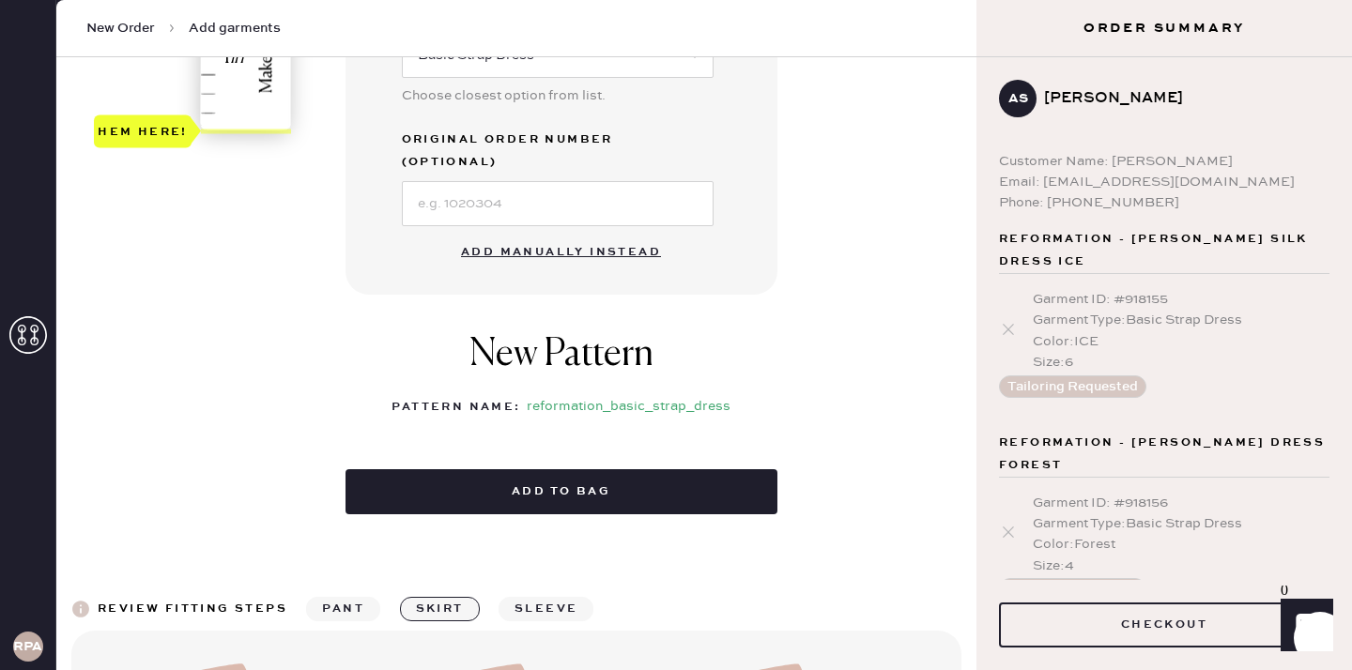
select select
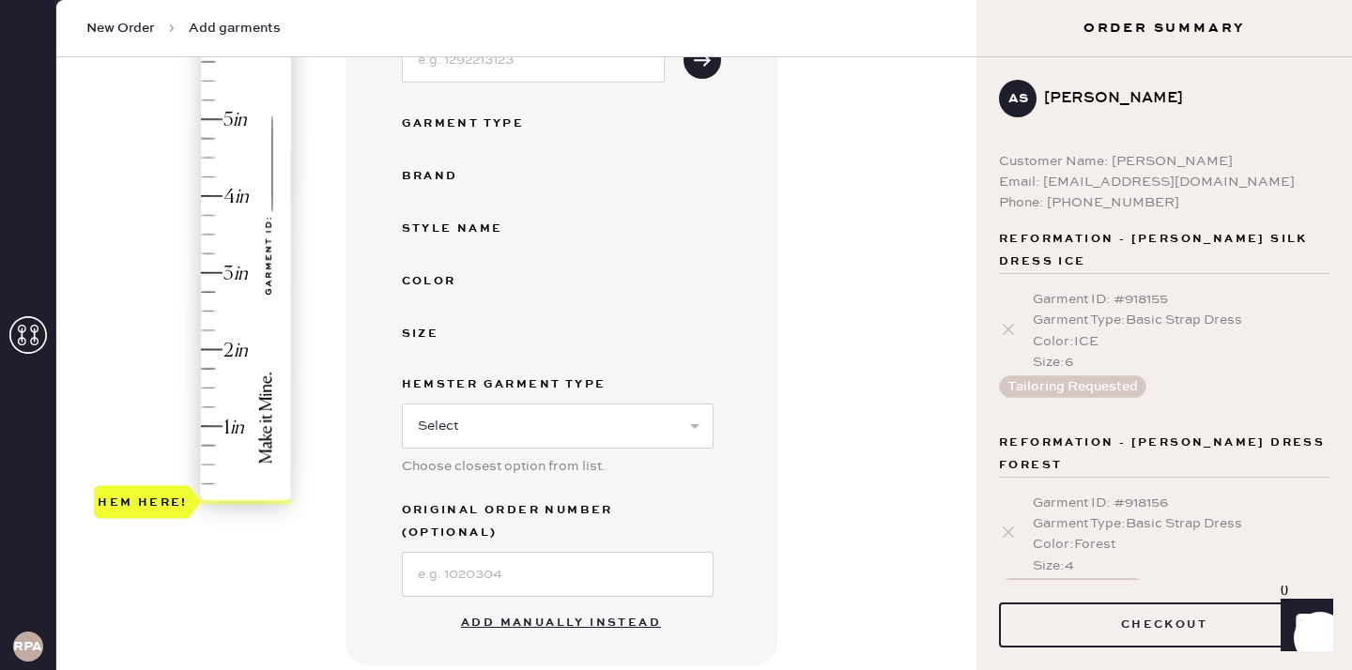
scroll to position [376, 0]
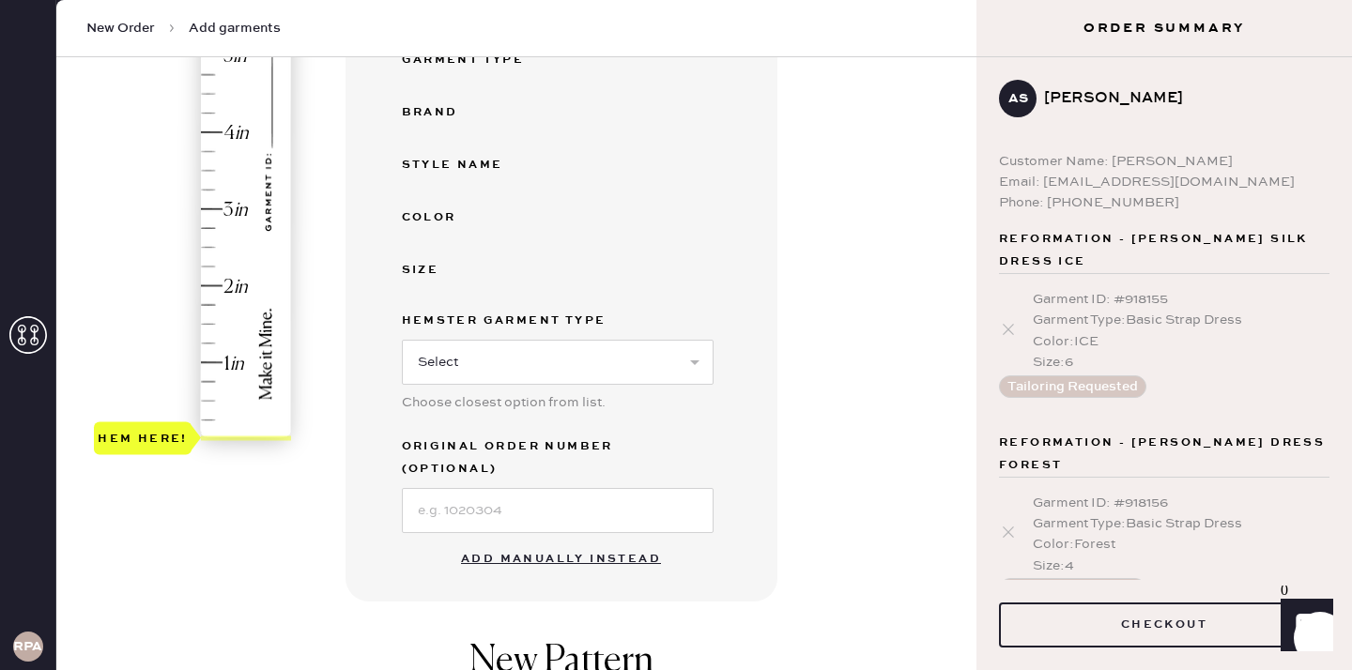
click at [589, 541] on button "Add manually instead" at bounding box center [561, 560] width 223 height 38
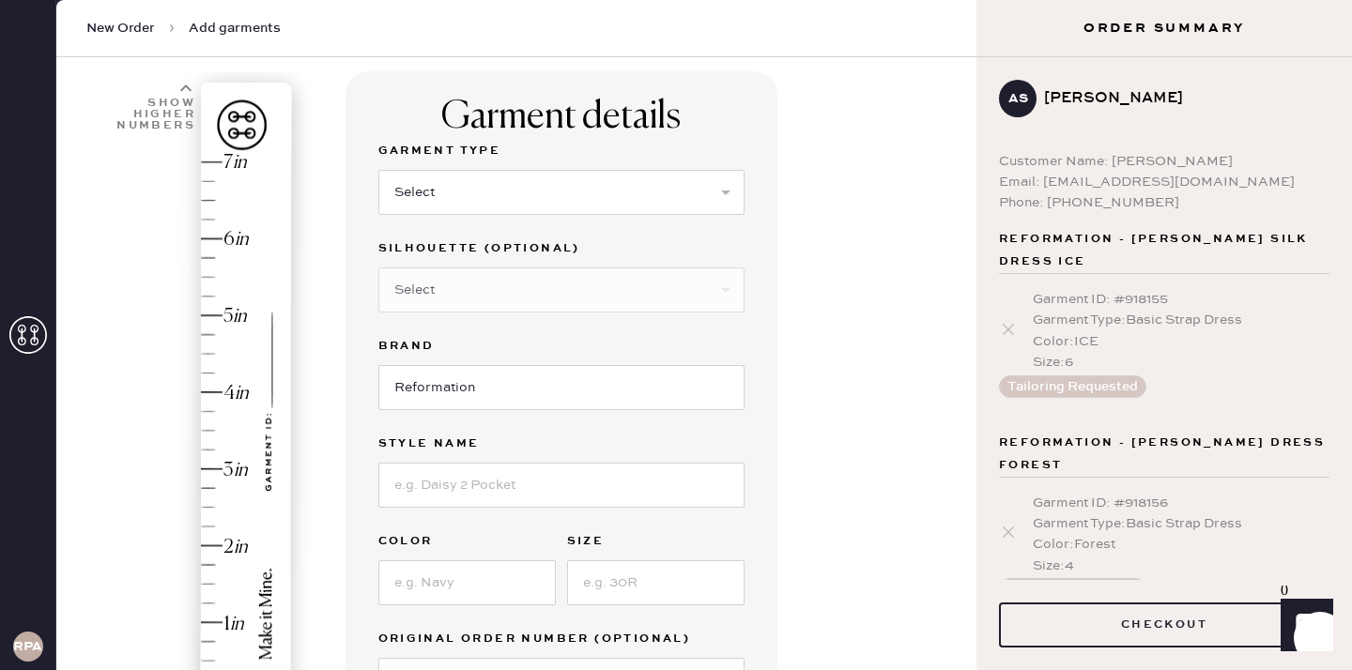
scroll to position [14, 0]
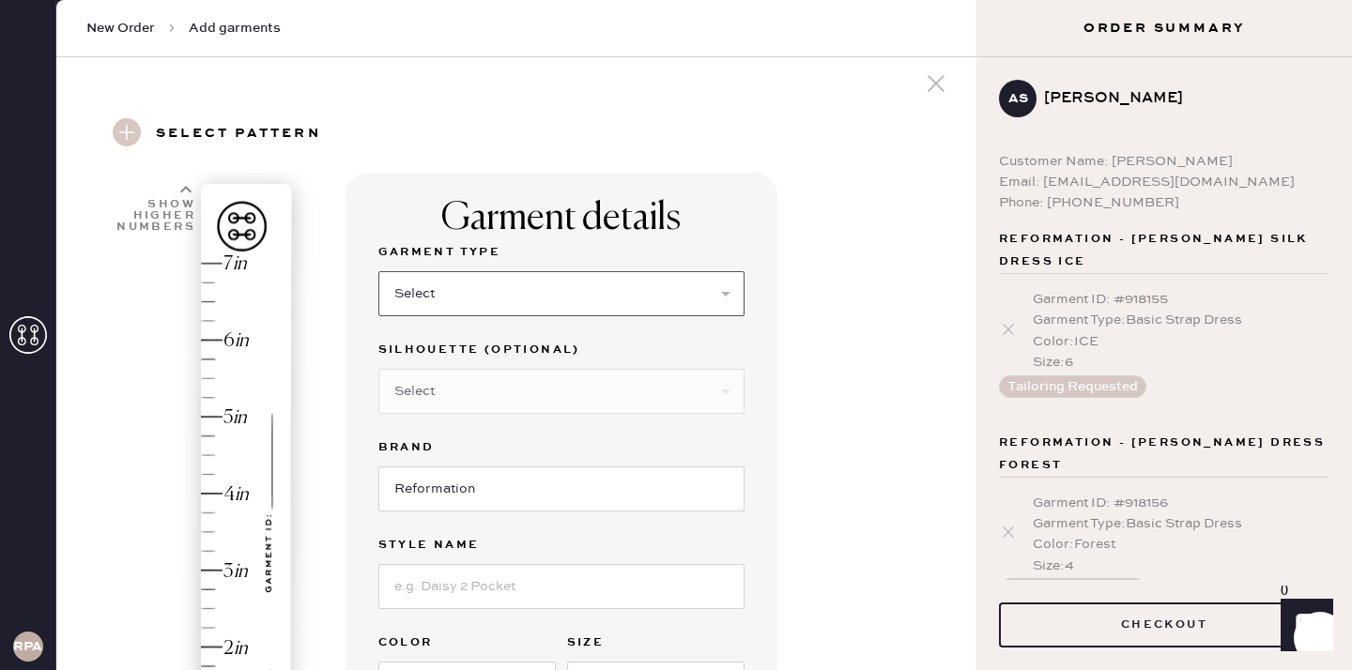
click at [621, 293] on select "Select Basic Skirt Jeans Leggings Pants Shorts Basic Sleeved Dress Basic Sleeve…" at bounding box center [561, 293] width 366 height 45
select select "6"
click at [555, 592] on input at bounding box center [561, 586] width 366 height 45
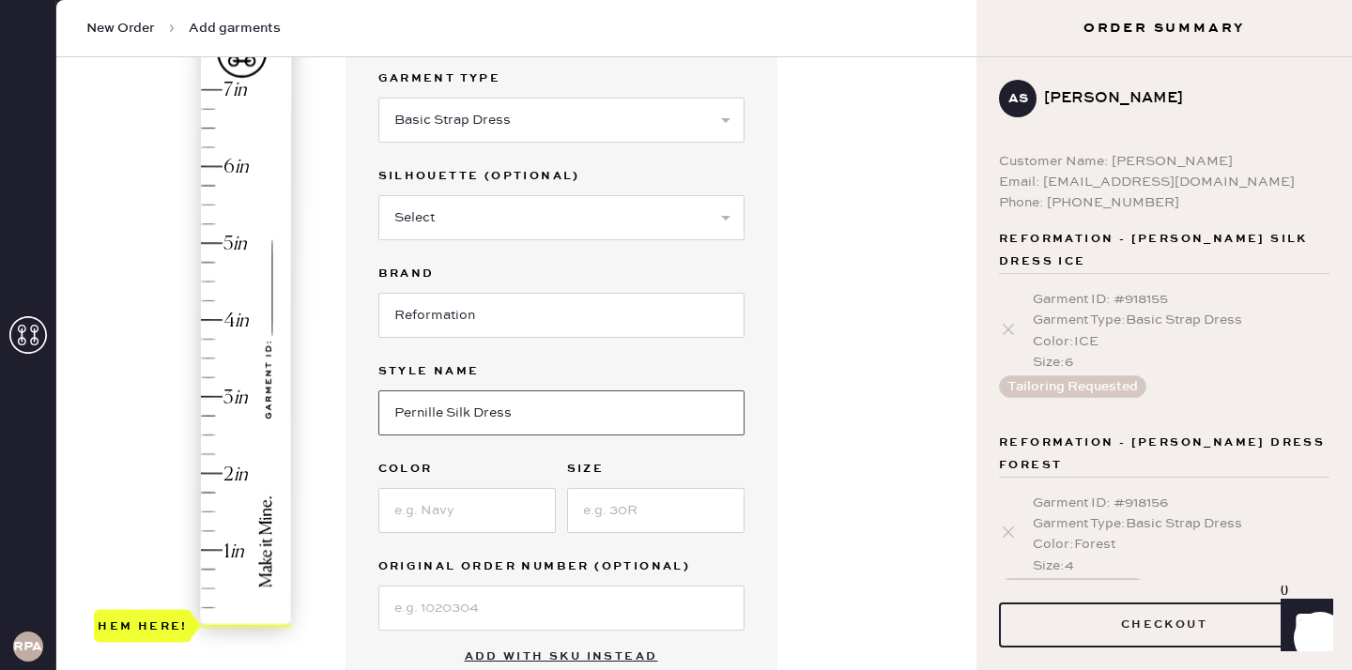
scroll to position [196, 0]
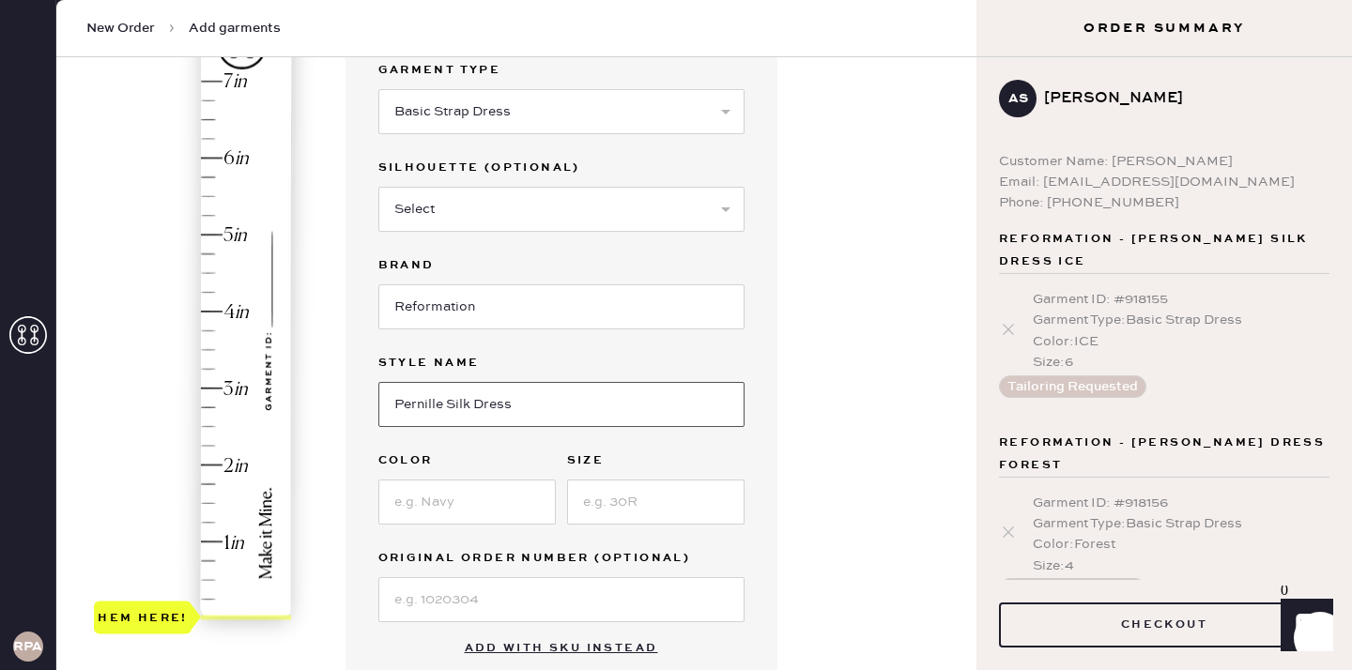
type input "Pernille Silk Dress"
click at [650, 507] on input at bounding box center [655, 502] width 177 height 45
type input "S"
click at [475, 504] on input at bounding box center [466, 502] width 177 height 45
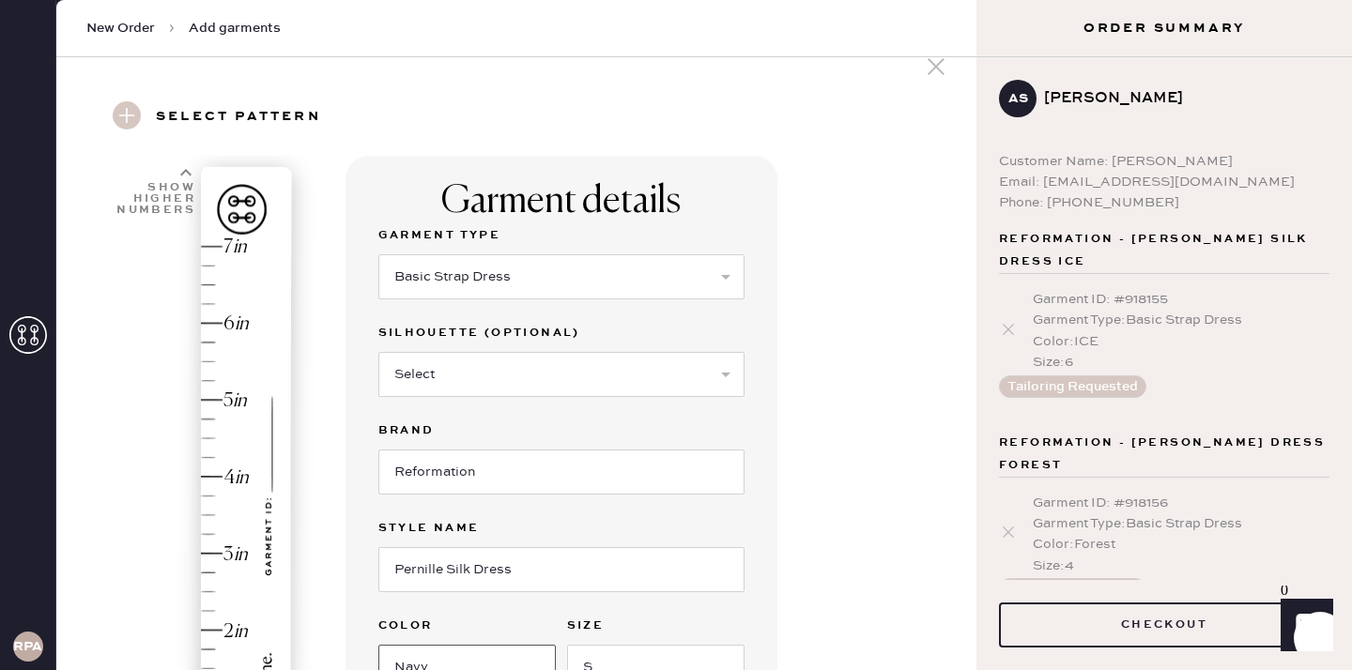
scroll to position [28, 0]
type input "Navy"
click at [186, 173] on use at bounding box center [185, 175] width 11 height 7
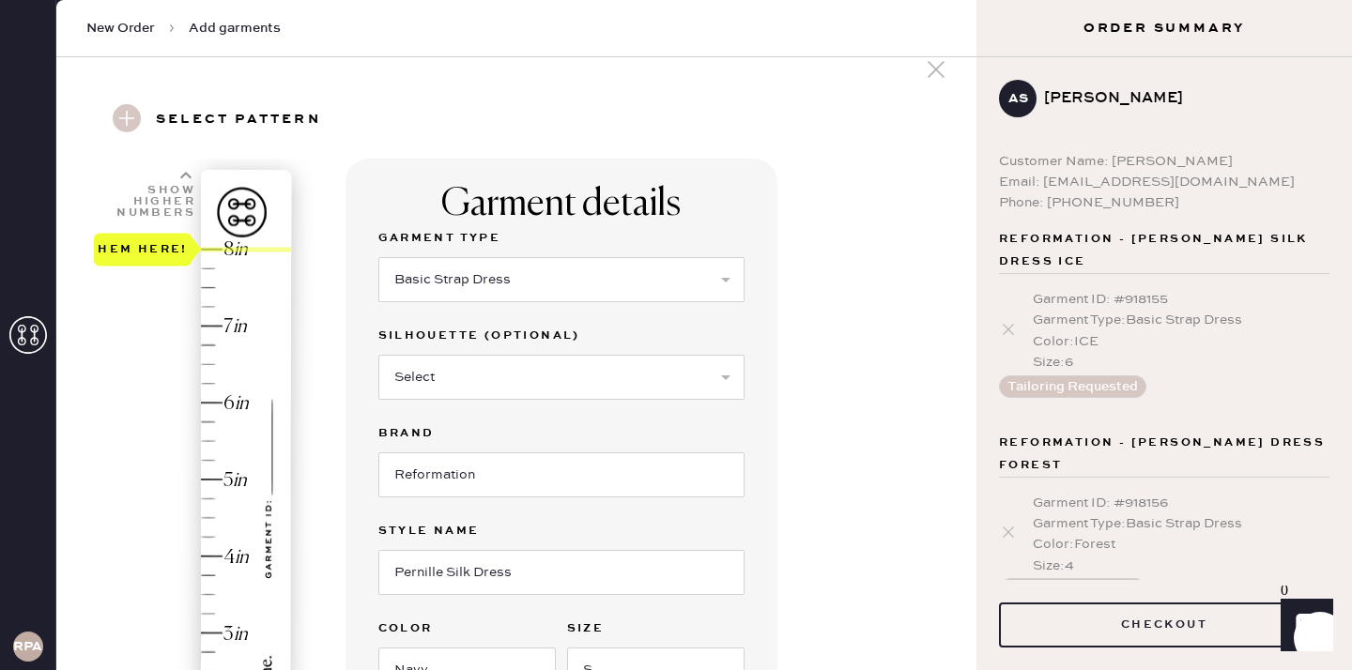
click at [186, 173] on use at bounding box center [185, 175] width 11 height 7
type input "7.75"
click at [208, 342] on div "Hem here!" at bounding box center [194, 518] width 200 height 554
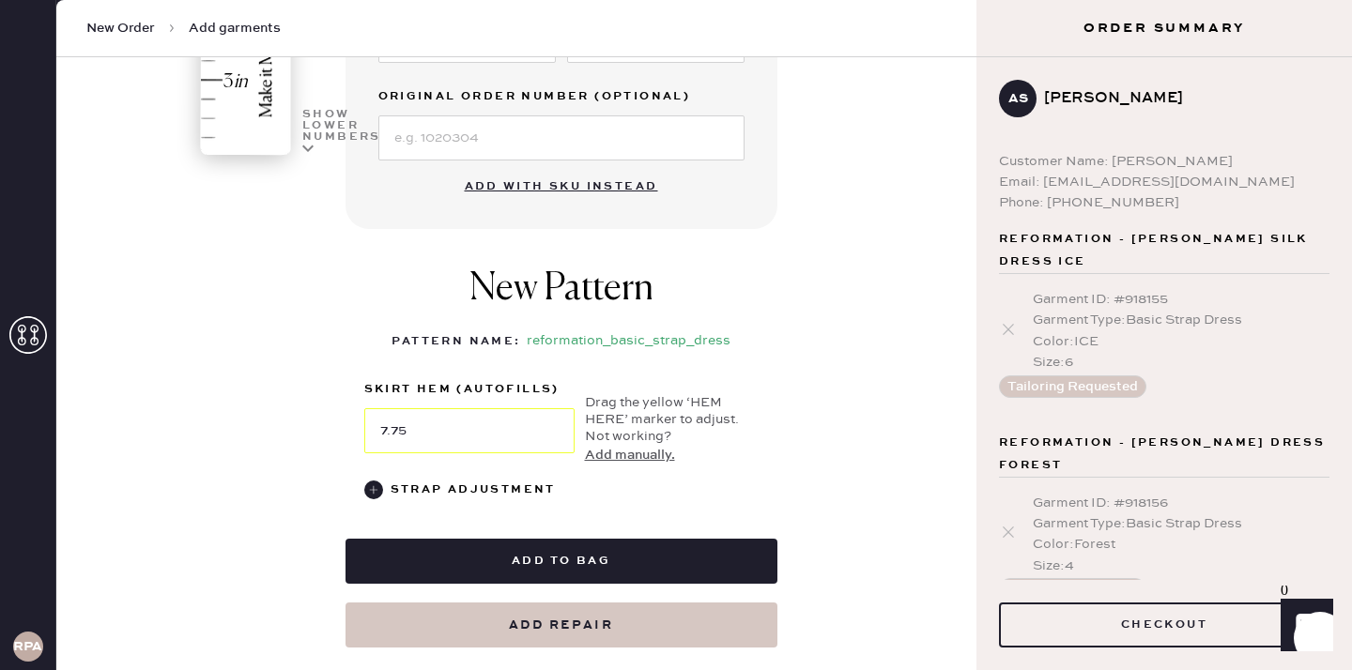
scroll to position [668, 0]
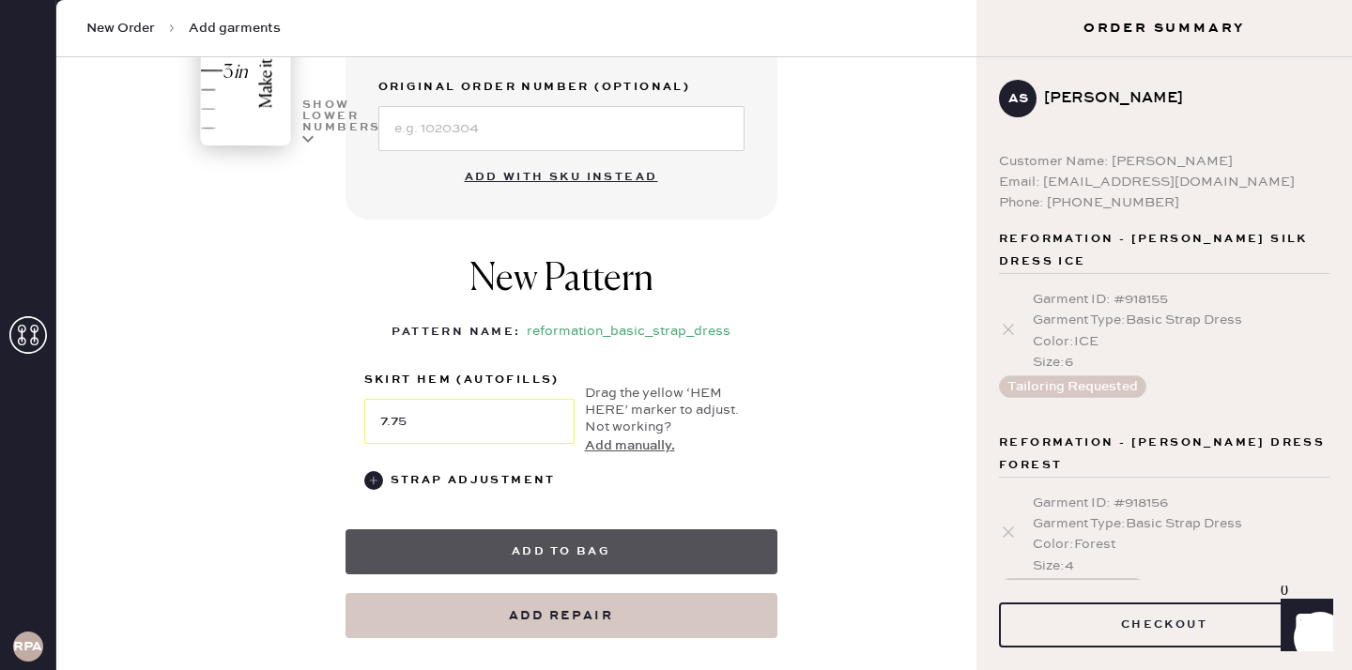
click at [425, 549] on button "Add to bag" at bounding box center [562, 552] width 432 height 45
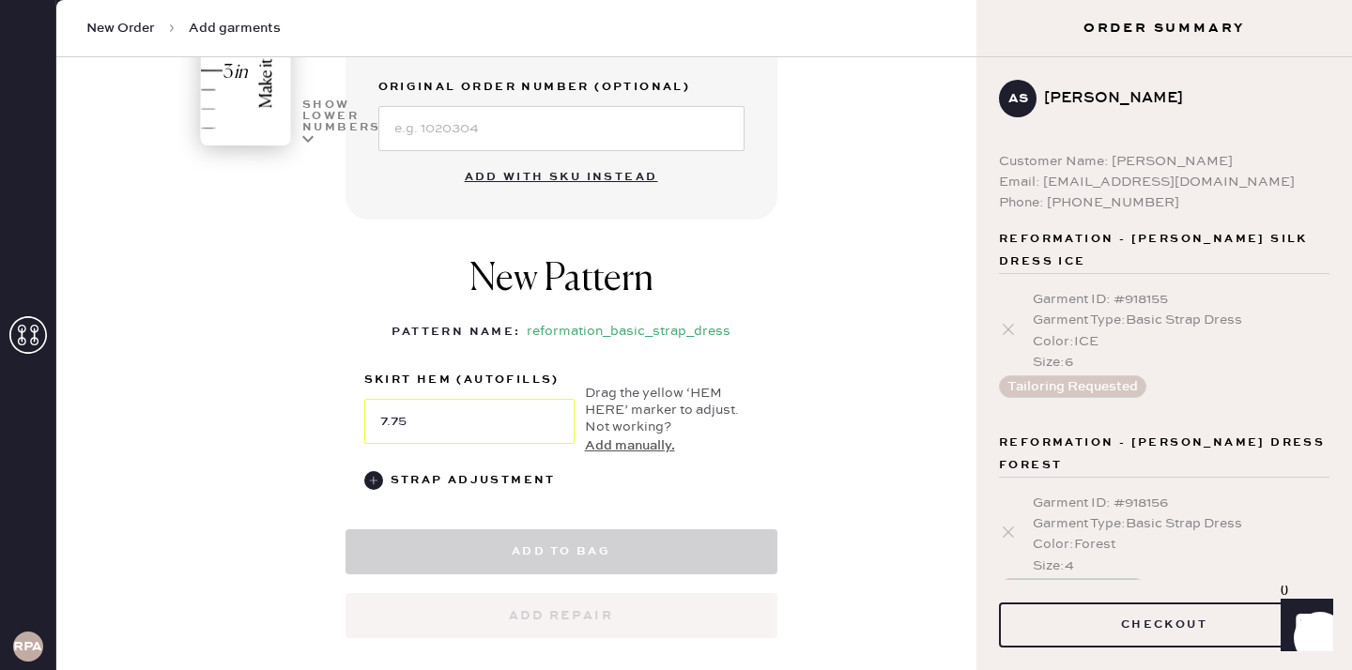
select select "6"
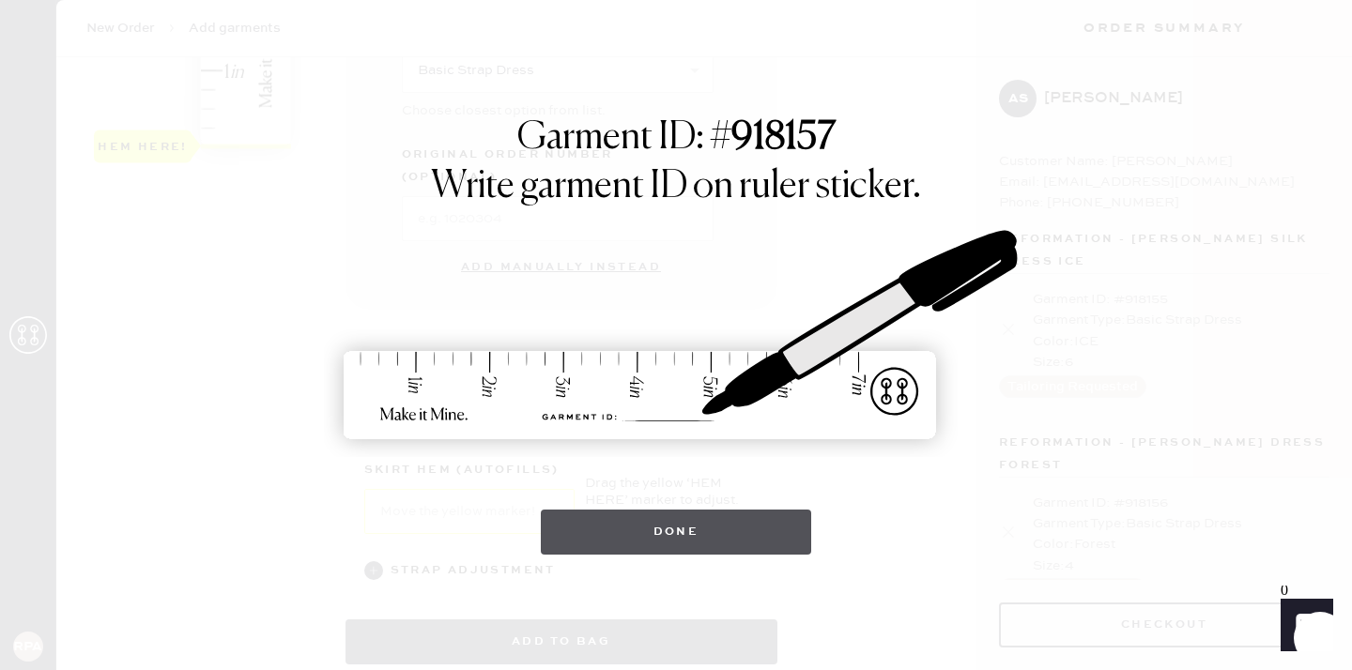
click at [611, 506] on div "Done" at bounding box center [676, 523] width 271 height 64
click at [607, 519] on button "Done" at bounding box center [676, 532] width 271 height 45
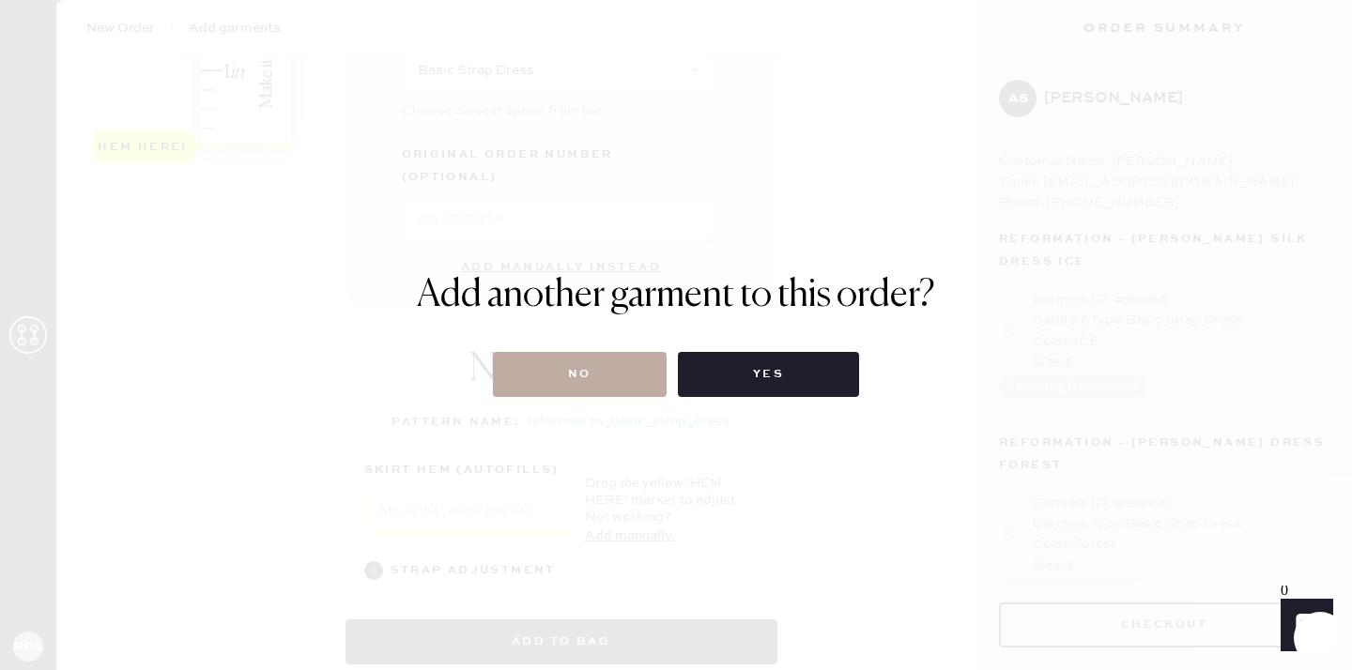
click at [611, 374] on button "No" at bounding box center [580, 374] width 174 height 45
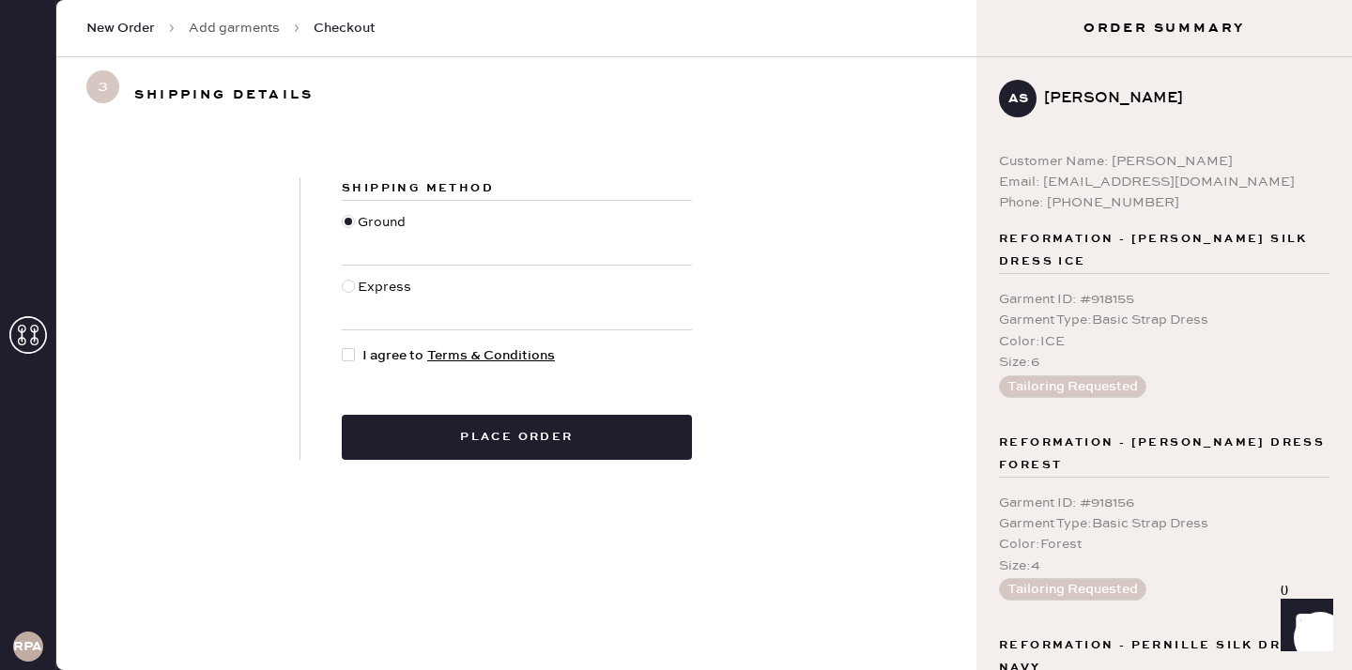
click at [348, 281] on div at bounding box center [348, 286] width 13 height 13
click at [343, 278] on input "Express" at bounding box center [342, 277] width 1 height 1
radio input "true"
click at [351, 348] on div at bounding box center [348, 354] width 13 height 13
click at [343, 346] on input "I agree to Terms & Conditions" at bounding box center [342, 346] width 1 height 1
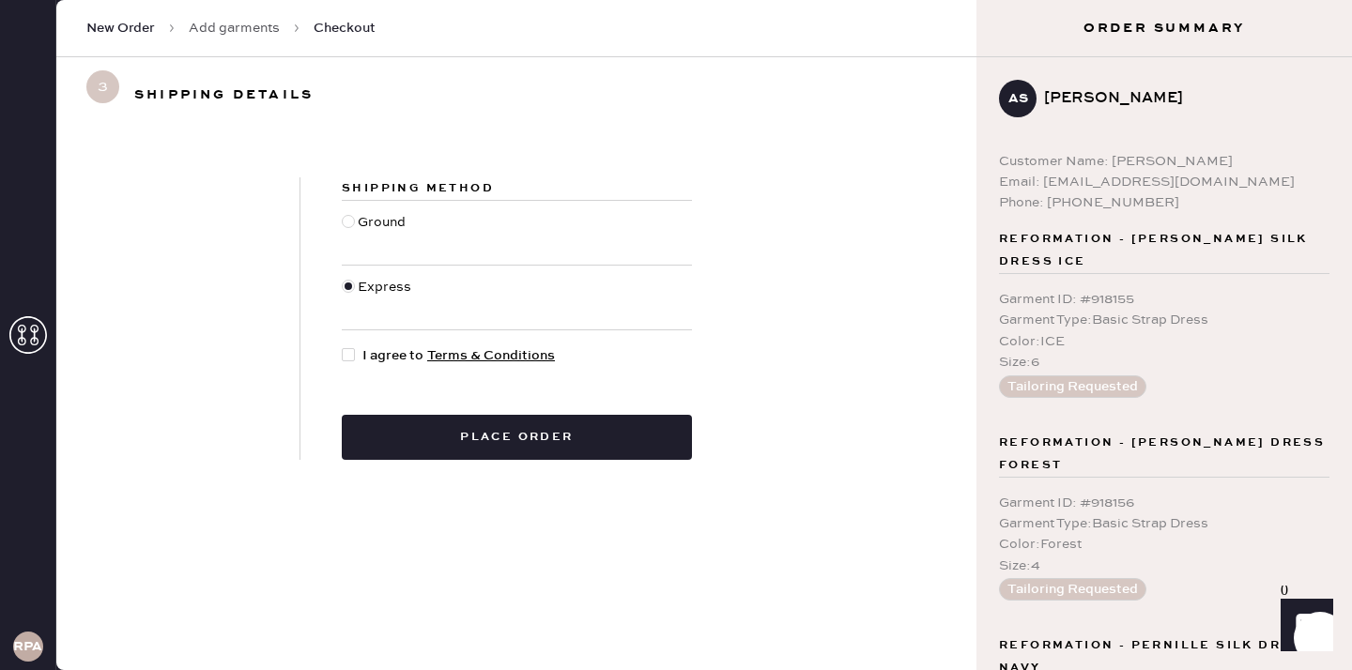
checkbox input "true"
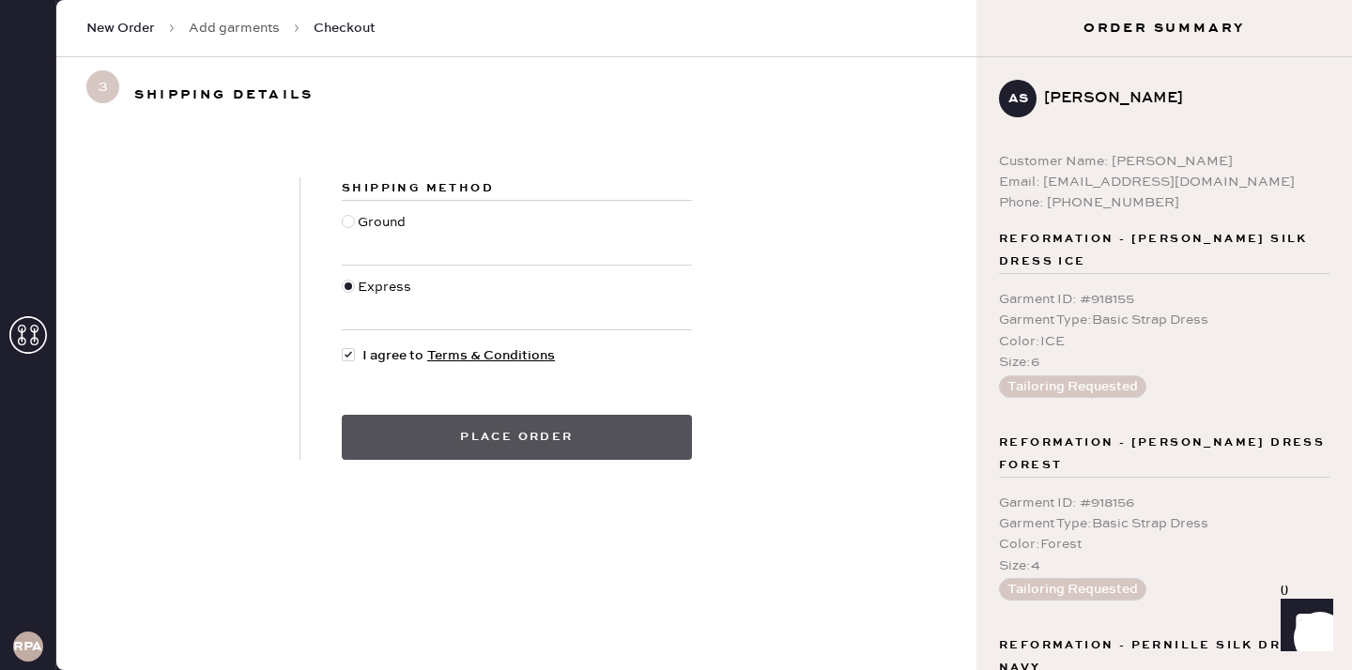
click at [385, 444] on button "Place order" at bounding box center [517, 437] width 350 height 45
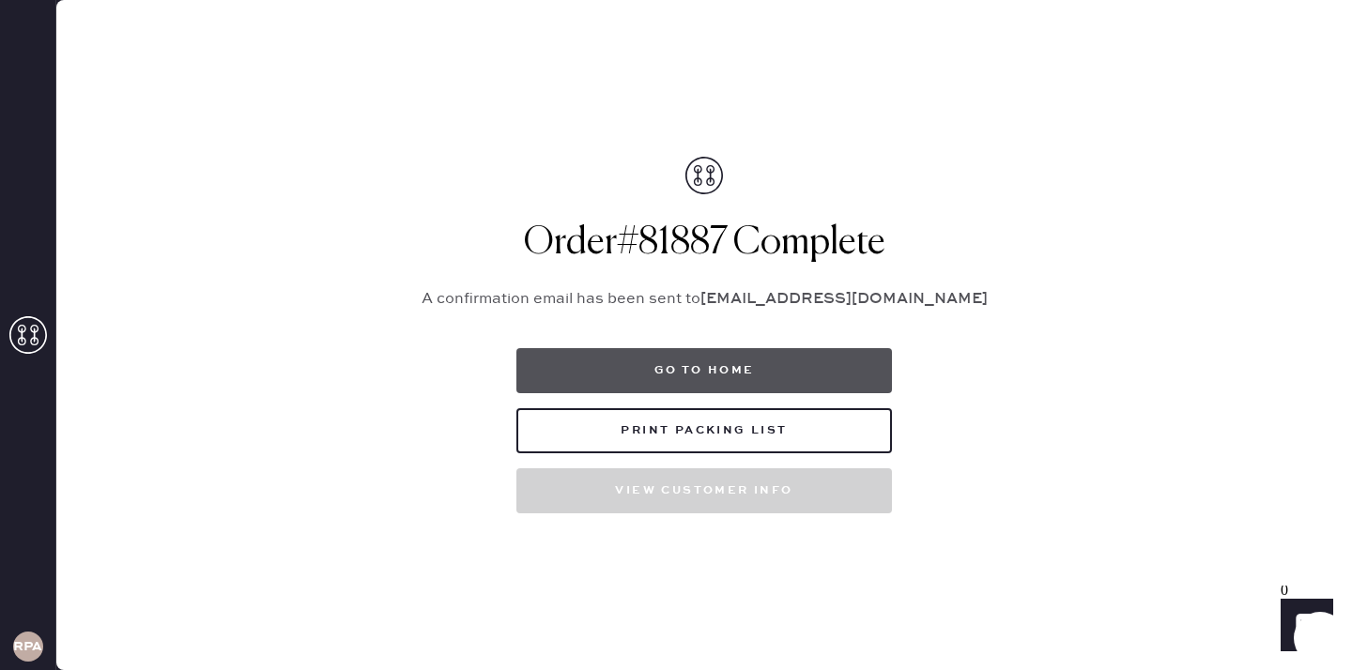
click at [705, 378] on button "Go to home" at bounding box center [704, 370] width 376 height 45
